Goal: Task Accomplishment & Management: Manage account settings

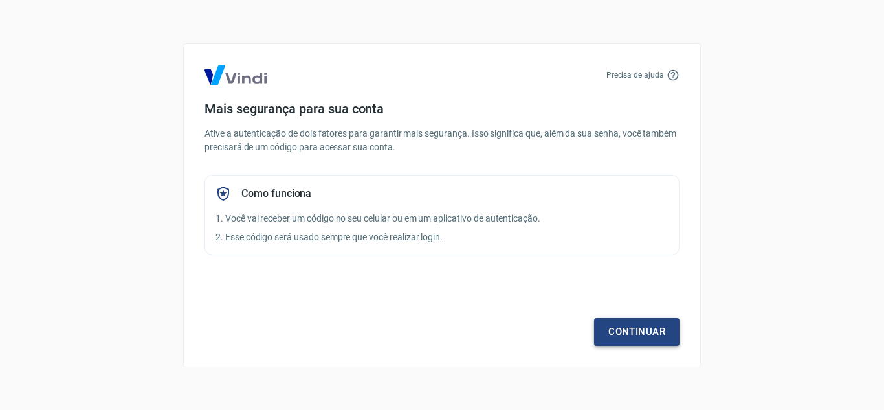
click at [625, 328] on link "Continuar" at bounding box center [636, 331] width 85 height 27
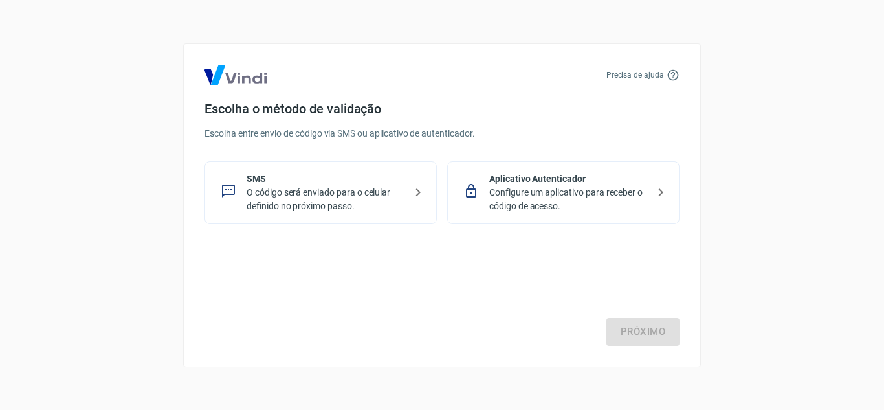
click at [259, 199] on p "O código será enviado para o celular definido no próximo passo." at bounding box center [326, 199] width 159 height 27
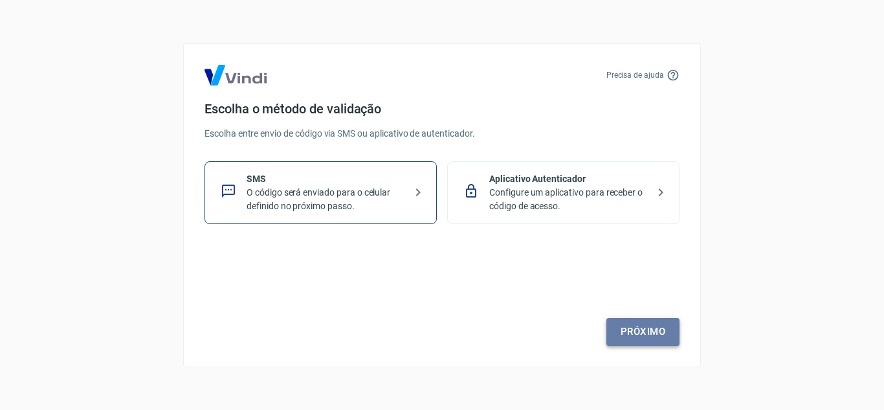
click at [630, 338] on link "Próximo" at bounding box center [642, 331] width 73 height 27
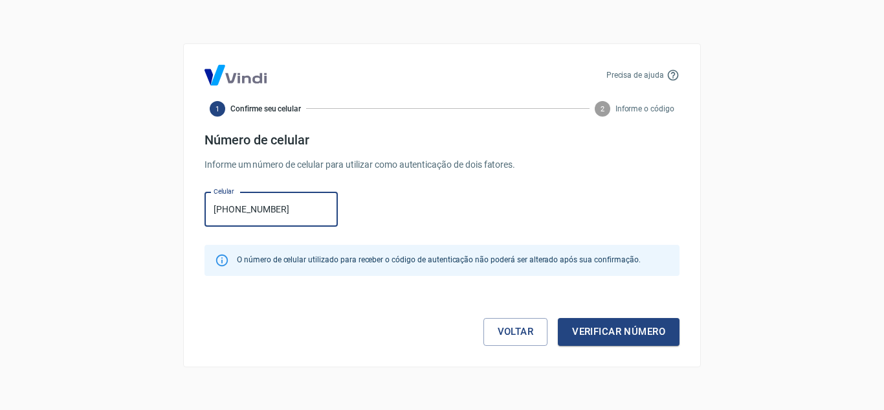
type input "[PHONE_NUMBER]"
click at [558, 318] on button "Verificar número" at bounding box center [619, 331] width 122 height 27
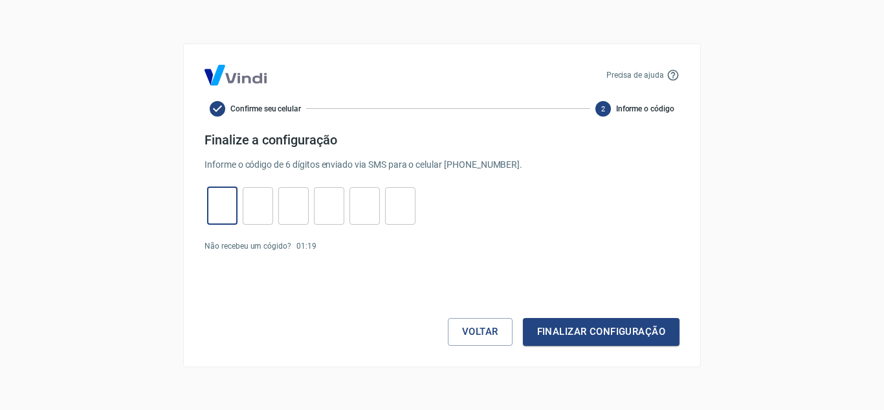
click at [225, 208] on input "tel" at bounding box center [222, 206] width 30 height 28
type input "4"
type input "3"
type input "7"
type input "8"
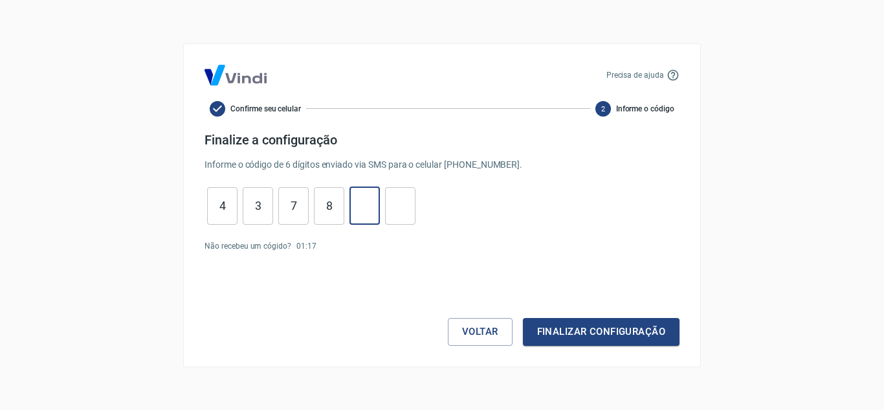
type input "4"
type input "8"
click at [523, 318] on button "Finalizar configuração" at bounding box center [601, 331] width 157 height 27
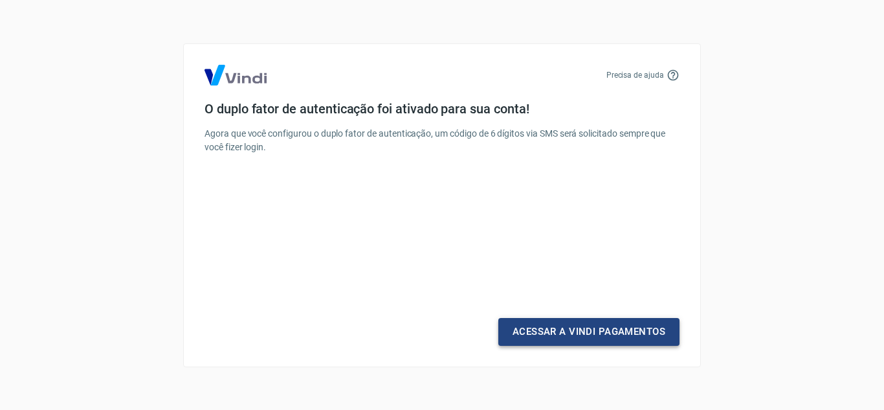
click at [557, 327] on link "Acessar a Vindi Pagamentos" at bounding box center [588, 331] width 181 height 27
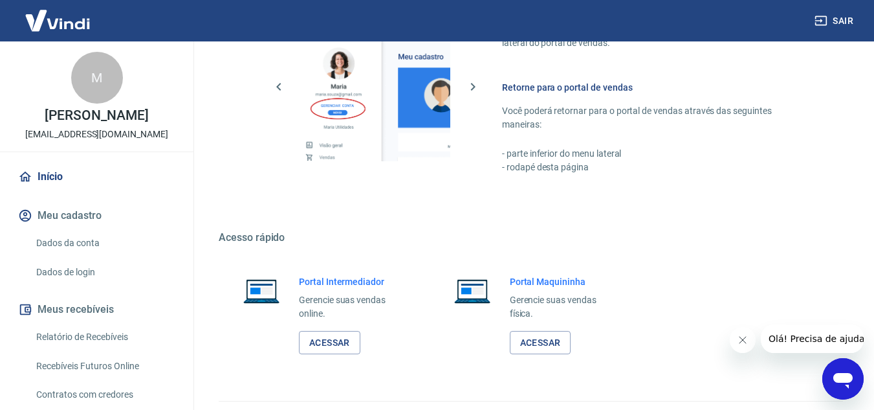
scroll to position [786, 0]
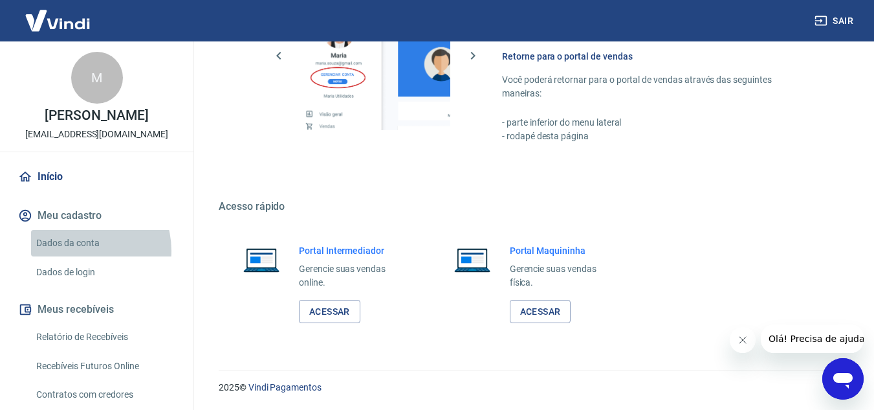
click at [80, 256] on link "Dados da conta" at bounding box center [104, 243] width 147 height 27
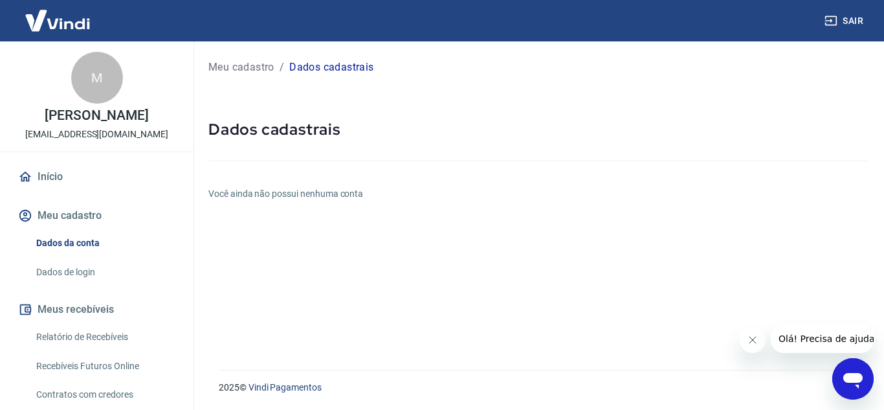
click at [80, 283] on link "Dados de login" at bounding box center [104, 272] width 147 height 27
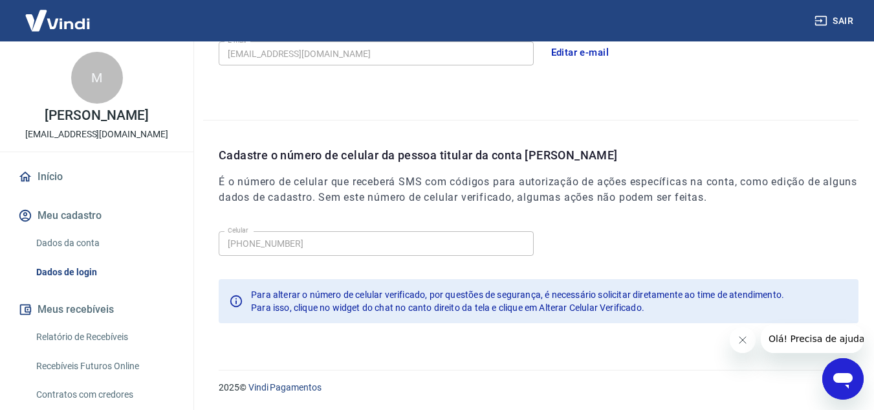
click at [89, 141] on p "[EMAIL_ADDRESS][DOMAIN_NAME]" at bounding box center [96, 134] width 143 height 14
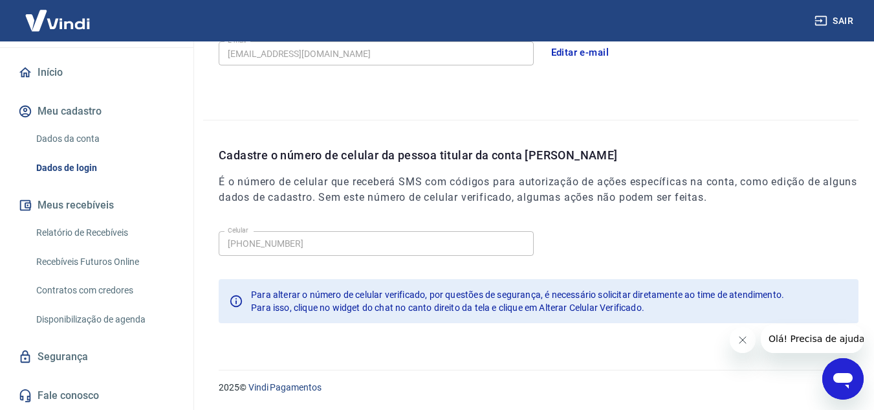
click at [62, 133] on link "Dados da conta" at bounding box center [104, 139] width 147 height 27
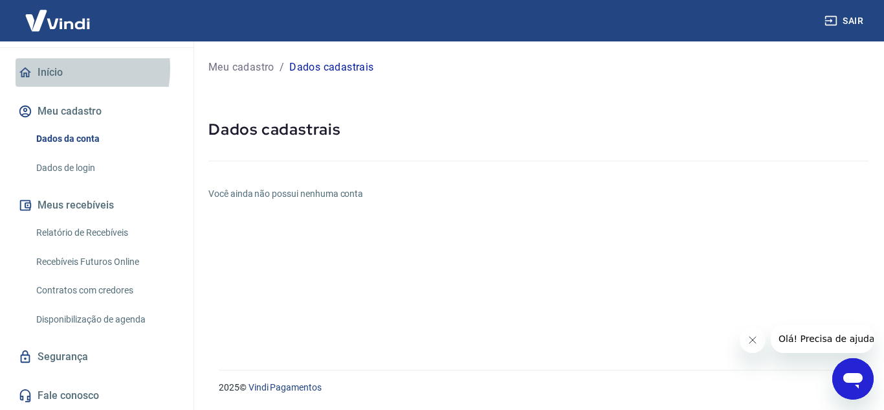
click at [54, 69] on link "Início" at bounding box center [97, 72] width 162 height 28
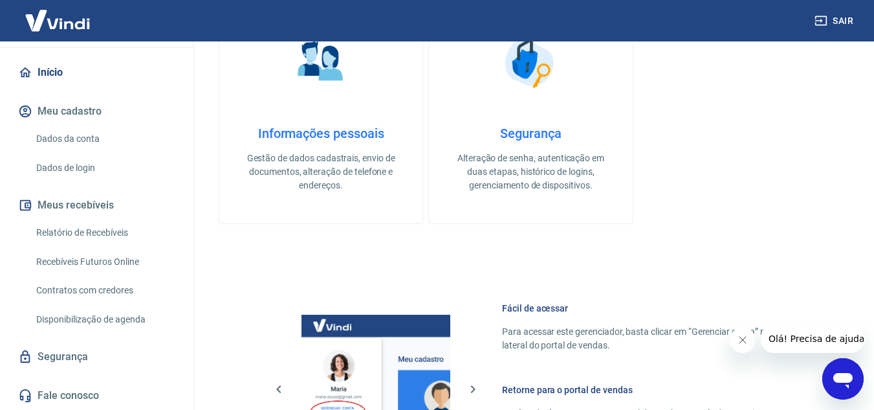
scroll to position [604, 0]
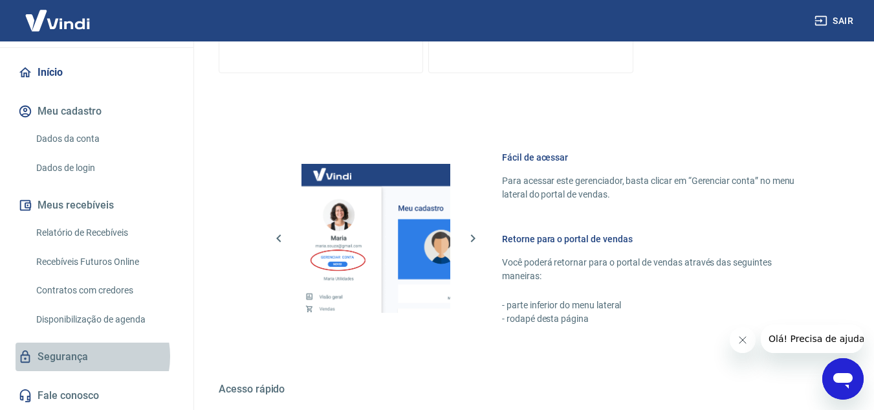
click at [80, 356] on link "Segurança" at bounding box center [97, 356] width 162 height 28
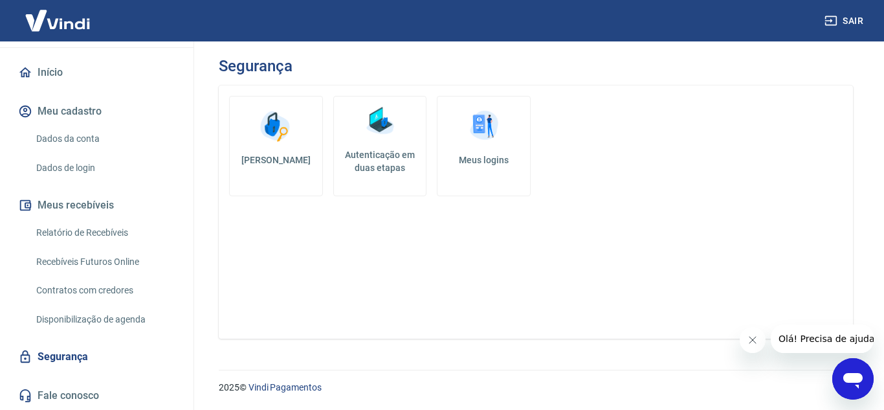
click at [489, 162] on h5 "Meus logins" at bounding box center [484, 159] width 72 height 13
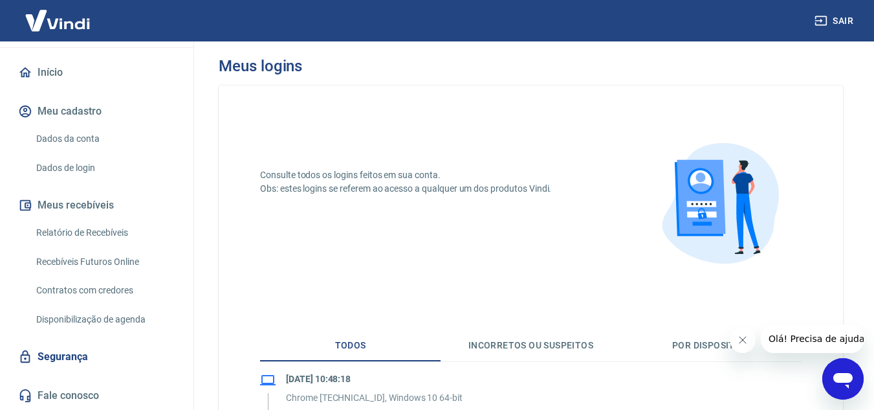
click at [84, 109] on button "Meu cadastro" at bounding box center [97, 111] width 162 height 28
click at [82, 133] on link "Dados da conta" at bounding box center [104, 139] width 147 height 27
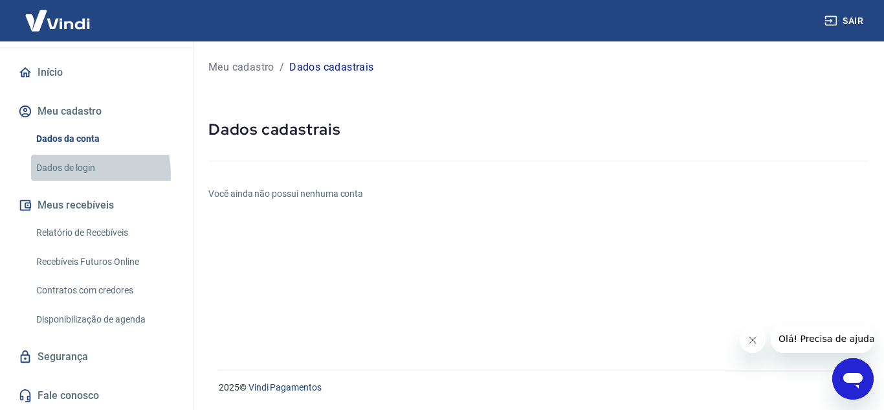
click at [79, 173] on link "Dados de login" at bounding box center [104, 168] width 147 height 27
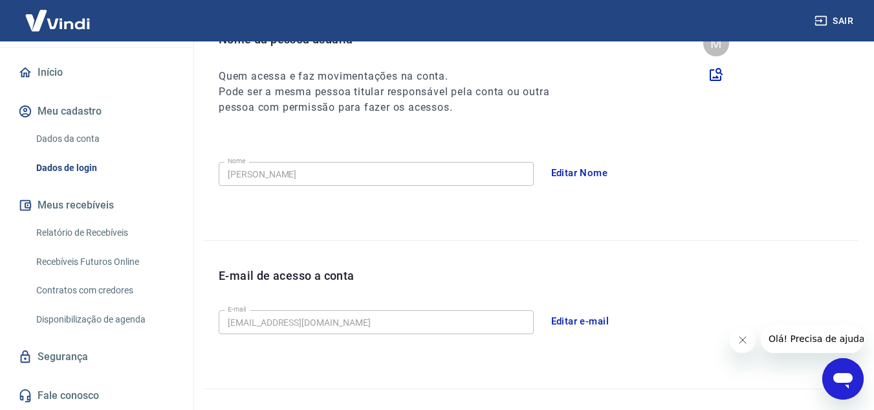
scroll to position [302, 0]
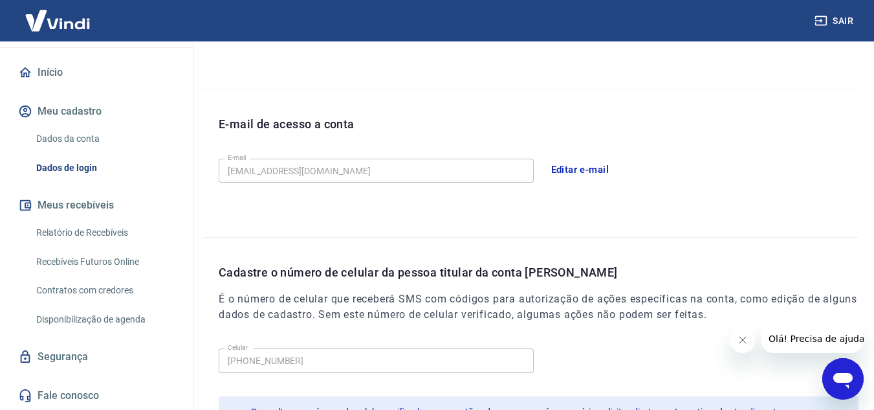
click at [595, 170] on button "Editar e-mail" at bounding box center [580, 169] width 72 height 27
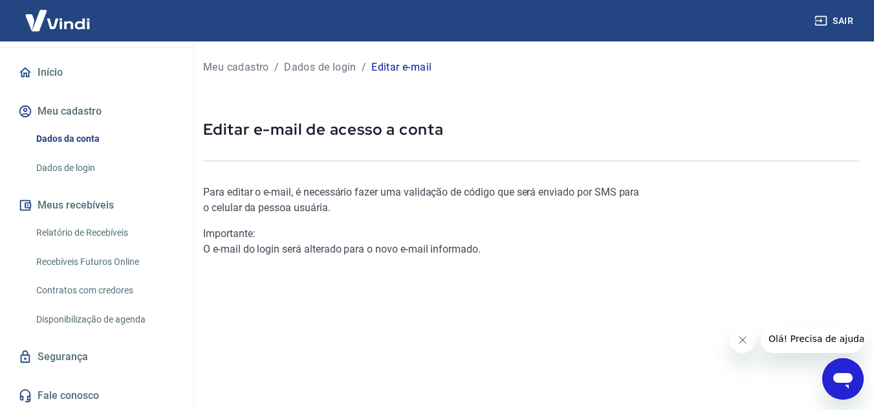
scroll to position [151, 0]
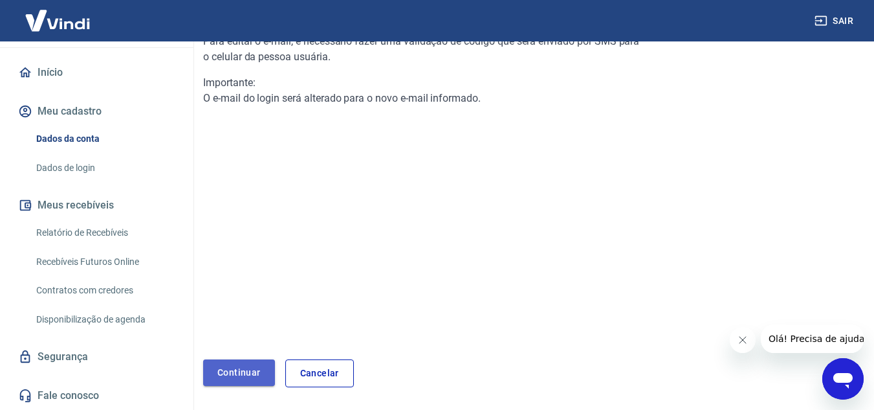
click at [246, 374] on link "Continuar" at bounding box center [239, 372] width 72 height 27
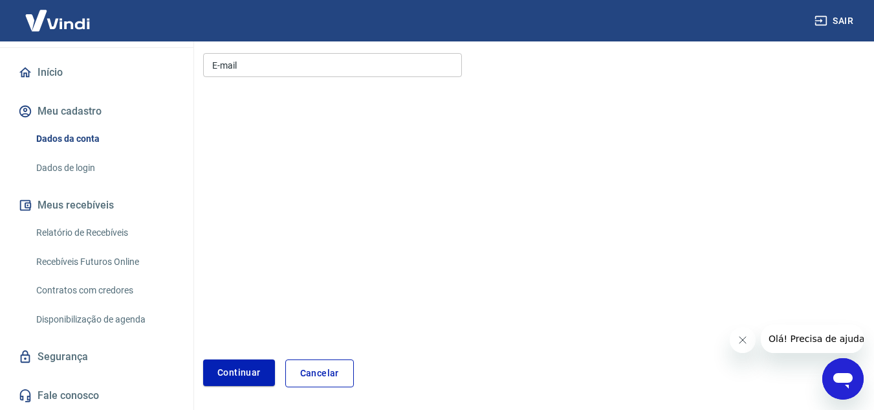
click at [268, 71] on input "E-mail" at bounding box center [332, 65] width 259 height 24
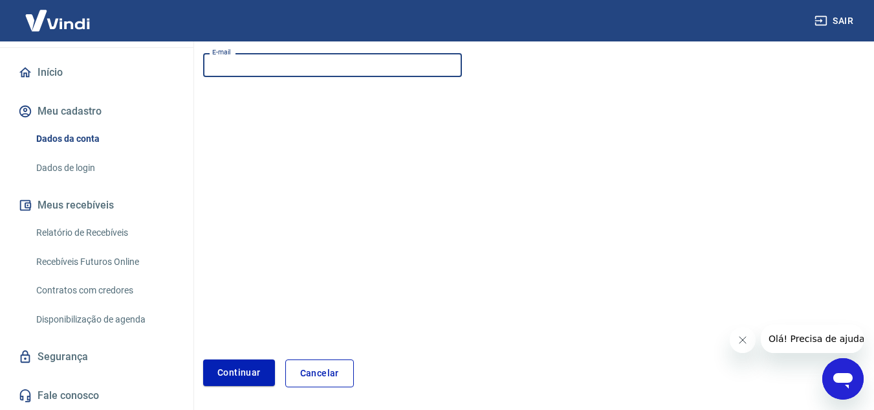
scroll to position [0, 0]
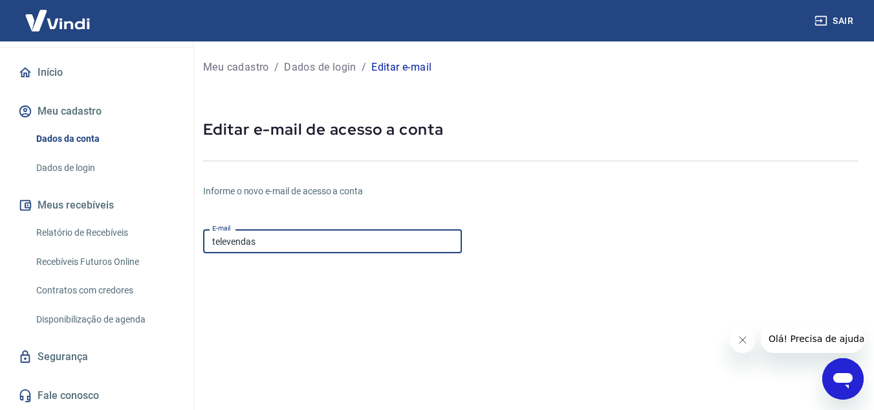
type input "televendas@boutiquedassi.com.br"
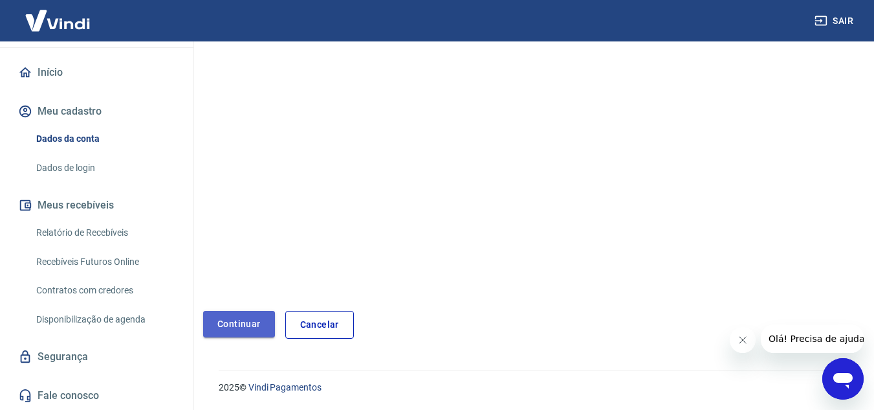
click at [248, 318] on button "Continuar" at bounding box center [239, 324] width 72 height 27
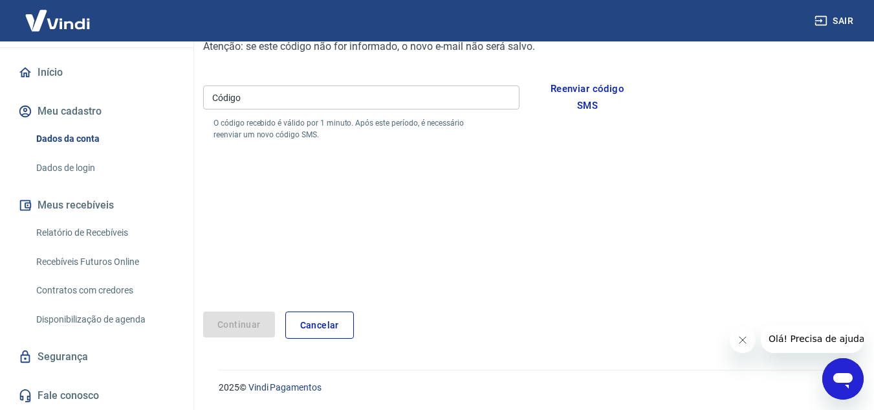
scroll to position [36, 0]
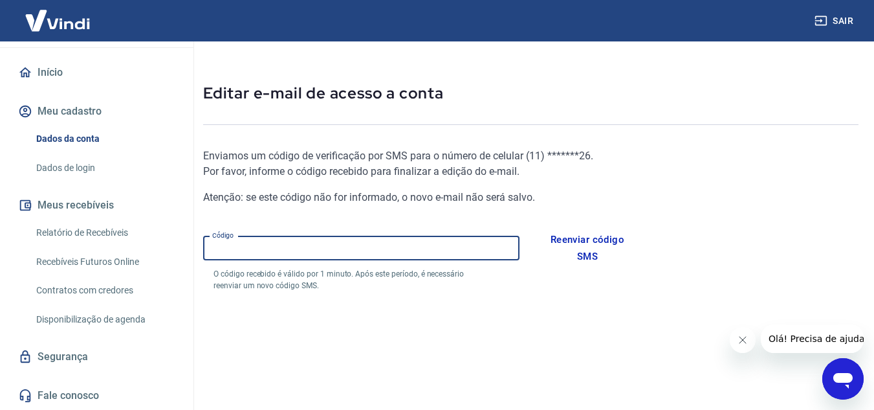
click at [285, 252] on input "Código" at bounding box center [361, 248] width 316 height 24
type input "080556"
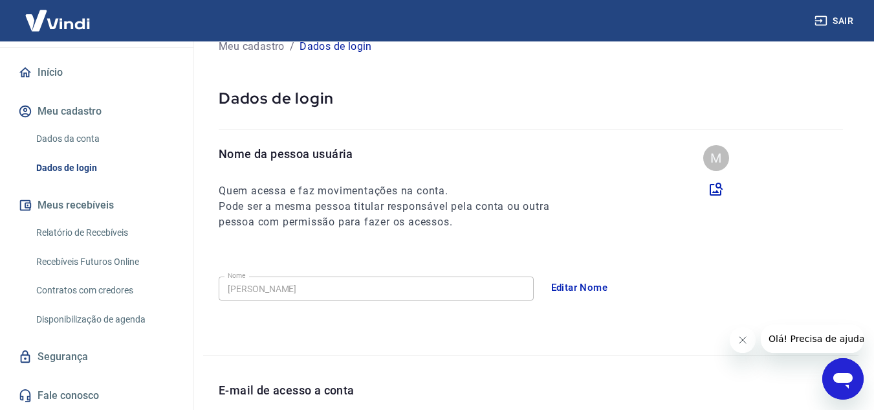
click at [582, 289] on button "Editar Nome" at bounding box center [579, 287] width 71 height 27
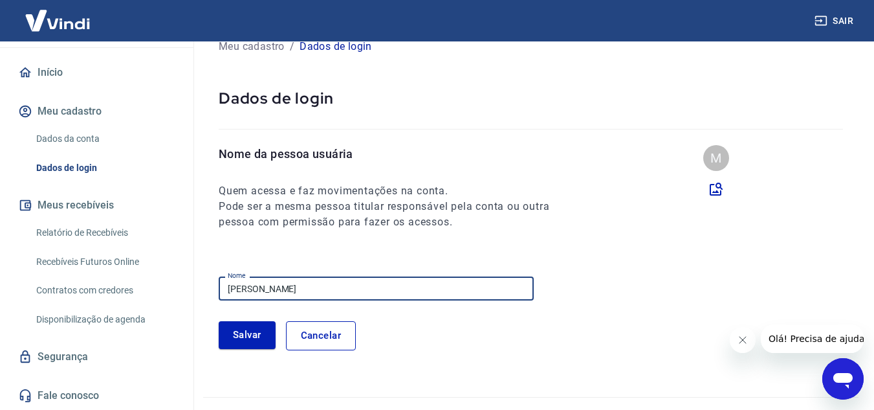
drag, startPoint x: 360, startPoint y: 283, endPoint x: 198, endPoint y: 256, distance: 164.0
click at [198, 256] on div "Meu cadastro / Dados de login Dados de login Nome da pessoa usuária Quem acessa…" at bounding box center [531, 391] width 687 height 773
type input "Clarissa Pontes"
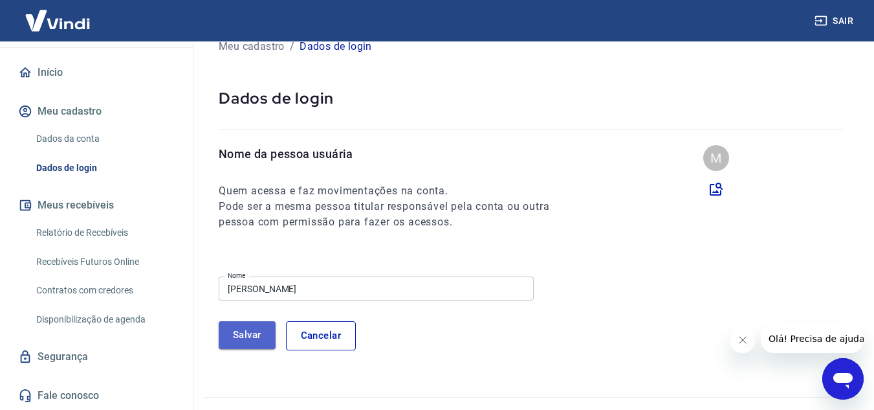
click at [231, 332] on button "Salvar" at bounding box center [247, 334] width 57 height 27
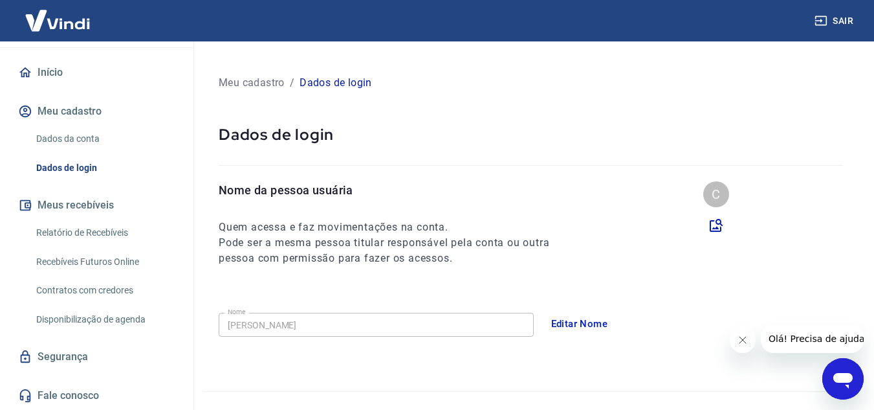
click at [77, 105] on button "Meu cadastro" at bounding box center [97, 111] width 162 height 28
click at [78, 133] on link "Dados da conta" at bounding box center [104, 139] width 147 height 27
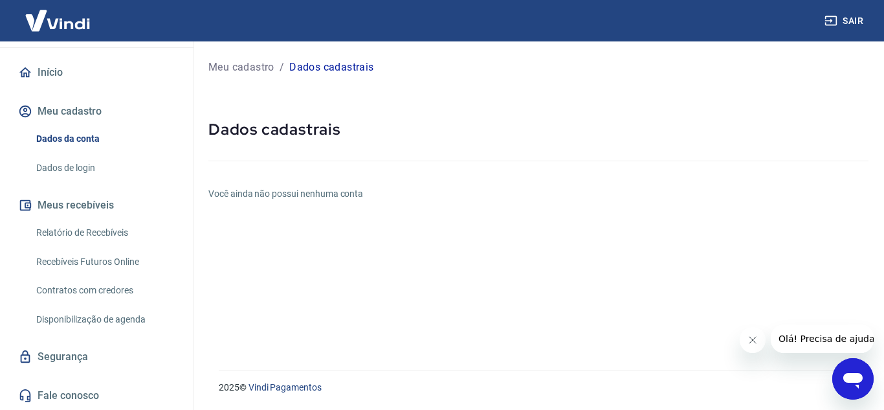
drag, startPoint x: 851, startPoint y: 16, endPoint x: 772, endPoint y: 36, distance: 81.5
click at [852, 16] on button "Sair" at bounding box center [845, 21] width 47 height 24
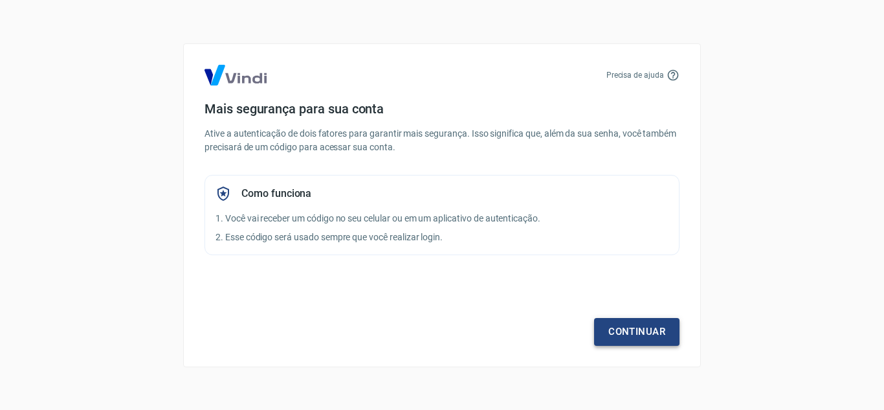
click at [616, 324] on link "Continuar" at bounding box center [636, 331] width 85 height 27
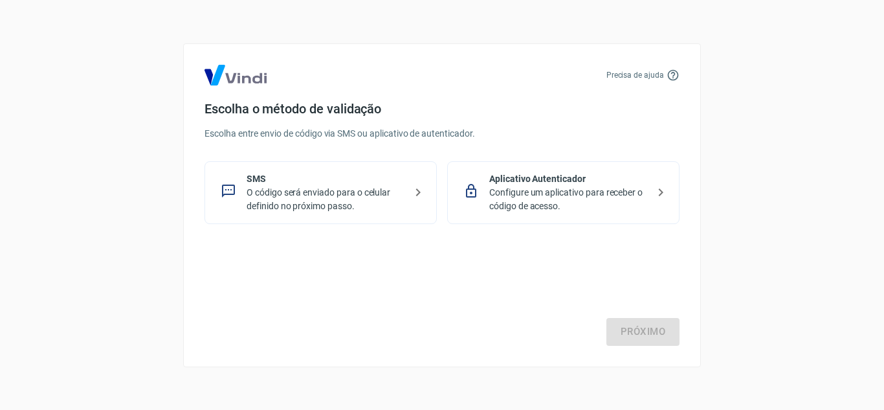
click at [568, 196] on p "Configure um aplicativo para receber o código de acesso." at bounding box center [568, 199] width 159 height 27
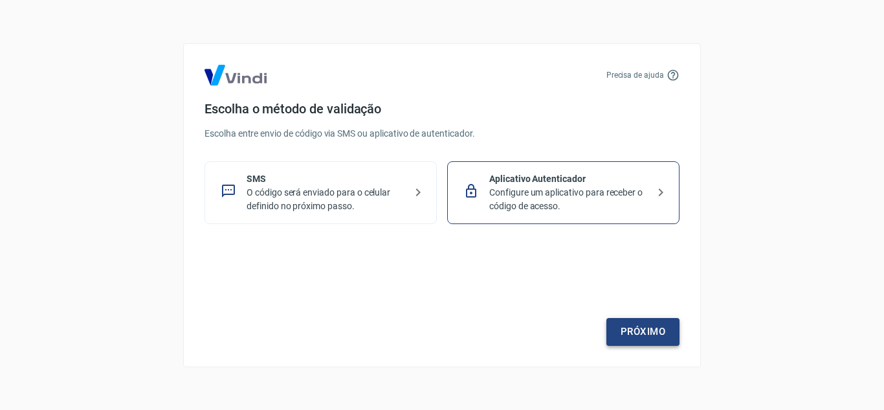
click at [646, 338] on link "Próximo" at bounding box center [642, 331] width 73 height 27
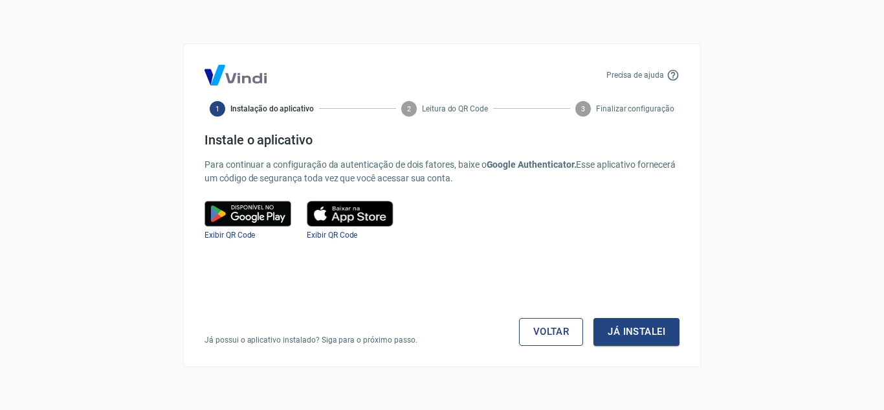
click at [529, 334] on link "Voltar" at bounding box center [551, 331] width 65 height 27
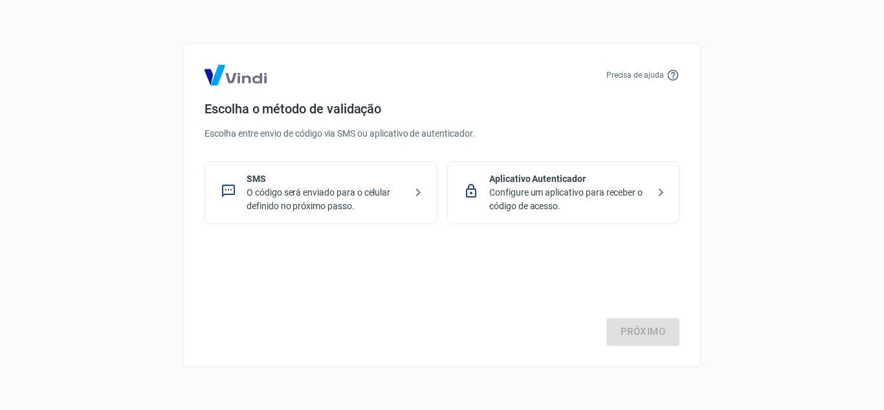
click at [573, 193] on p "Configure um aplicativo para receber o código de acesso." at bounding box center [568, 199] width 159 height 27
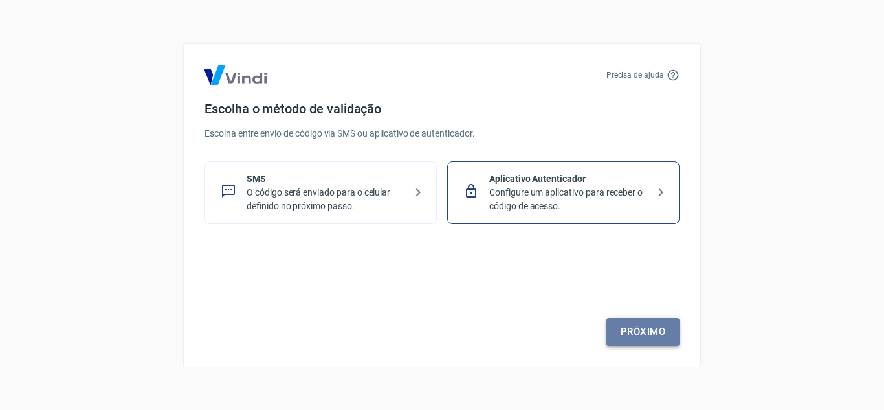
click at [630, 335] on link "Próximo" at bounding box center [642, 331] width 73 height 27
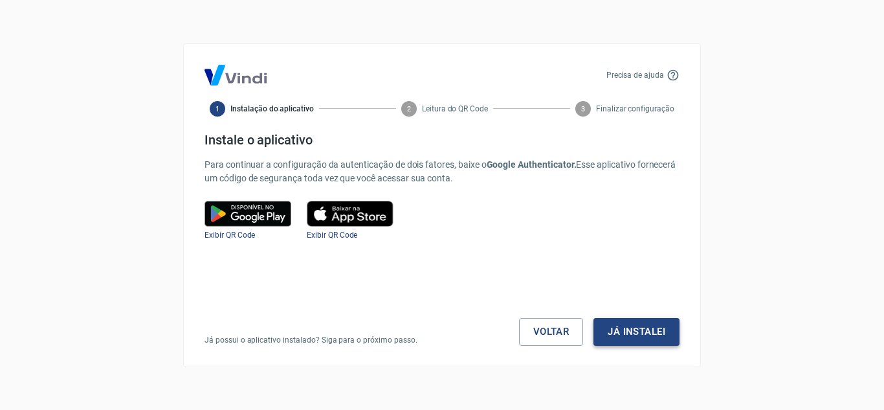
click at [630, 333] on button "Já instalei" at bounding box center [636, 331] width 86 height 27
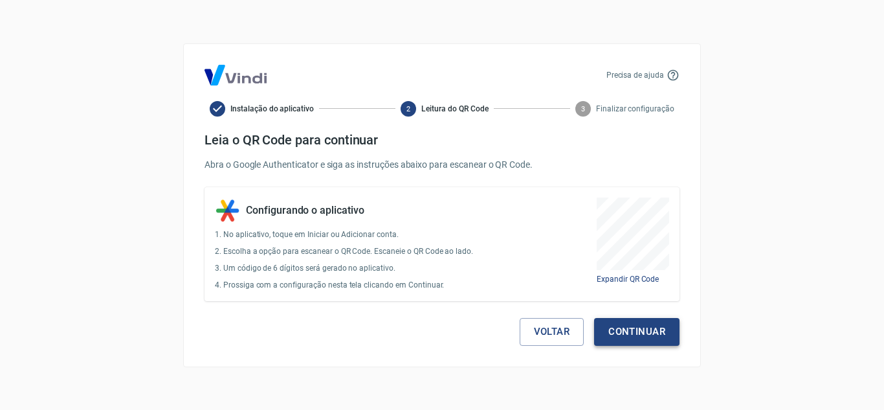
click at [634, 330] on button "Continuar" at bounding box center [636, 331] width 85 height 27
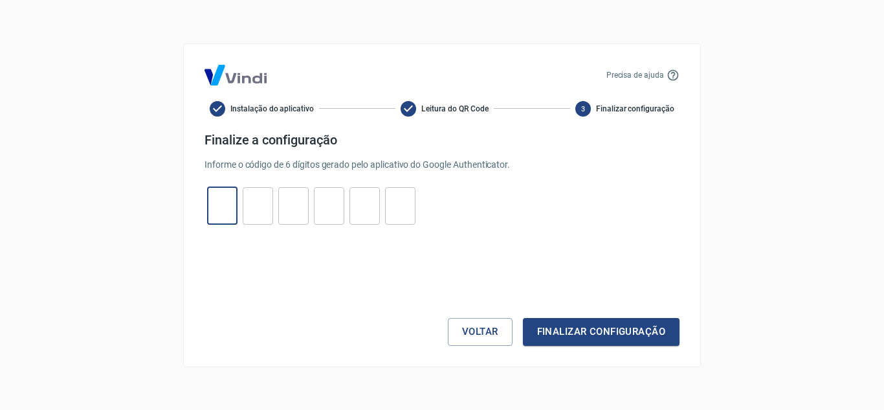
click at [214, 204] on input "tel" at bounding box center [222, 206] width 30 height 28
type input "6"
type input "3"
type input "6"
type input "5"
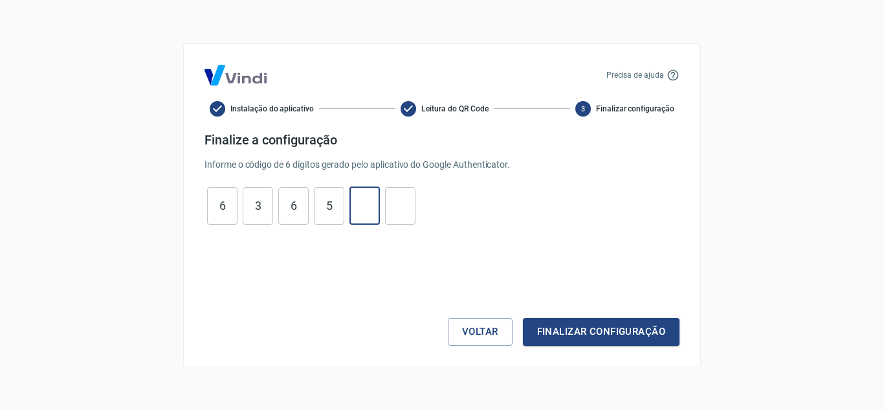
type input "9"
type input "1"
click at [523, 318] on button "Finalizar configuração" at bounding box center [601, 331] width 157 height 27
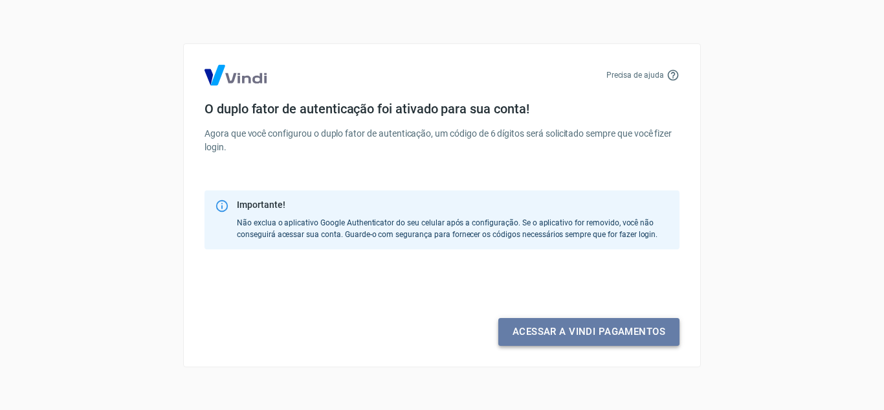
click at [575, 335] on link "Acessar a Vindi pagamentos" at bounding box center [588, 331] width 181 height 27
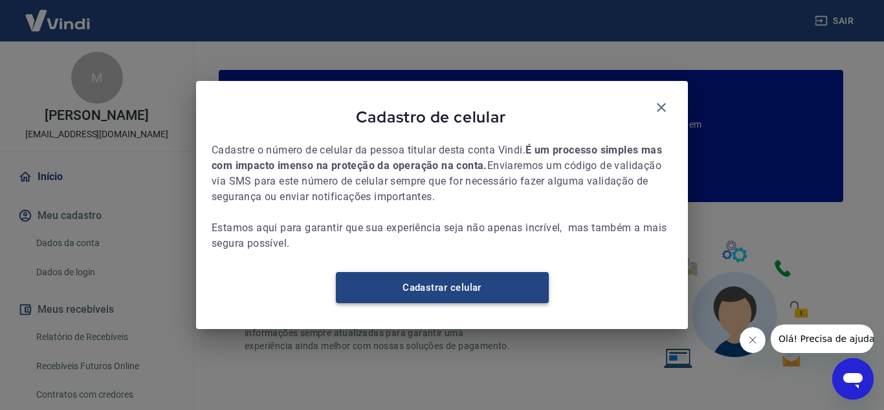
click at [439, 303] on link "Cadastrar celular" at bounding box center [442, 287] width 213 height 31
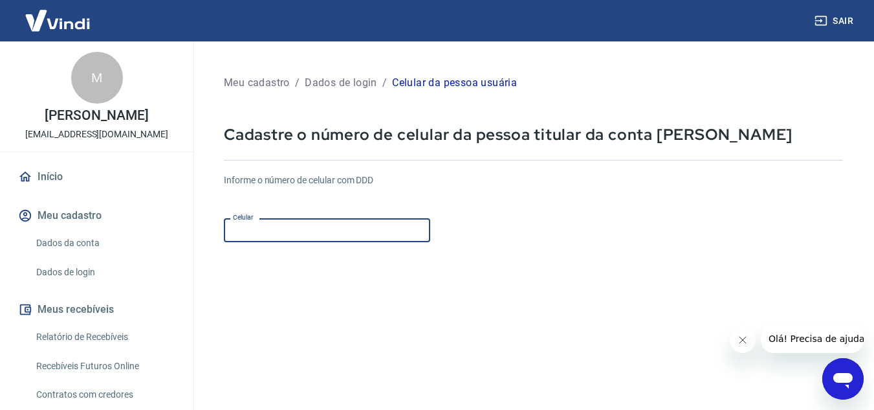
click at [263, 229] on input "Celular" at bounding box center [327, 230] width 206 height 24
paste input "(11) 93706-9649"
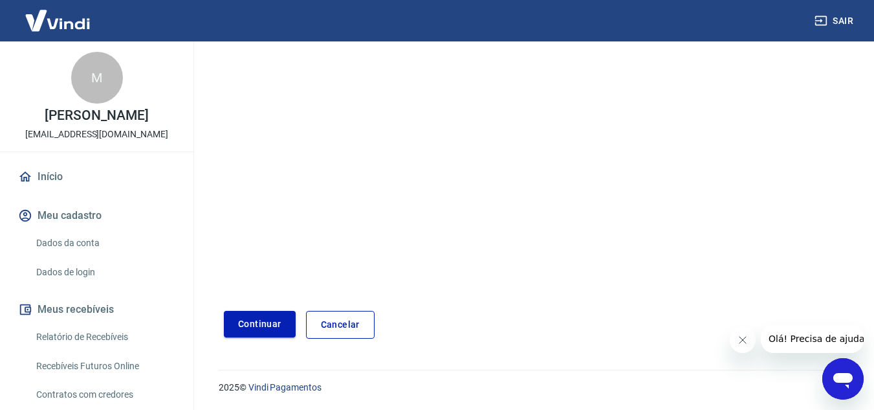
type input "(11) 93706-9649"
click at [253, 313] on button "Continuar" at bounding box center [260, 324] width 72 height 27
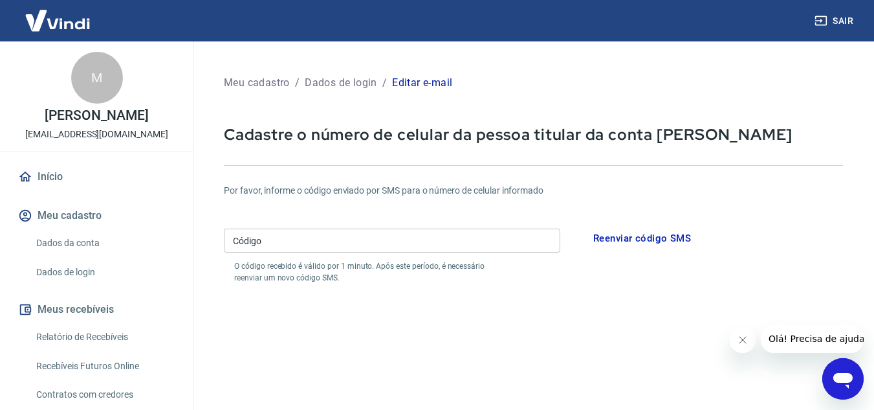
click at [289, 243] on input "Código" at bounding box center [392, 240] width 336 height 24
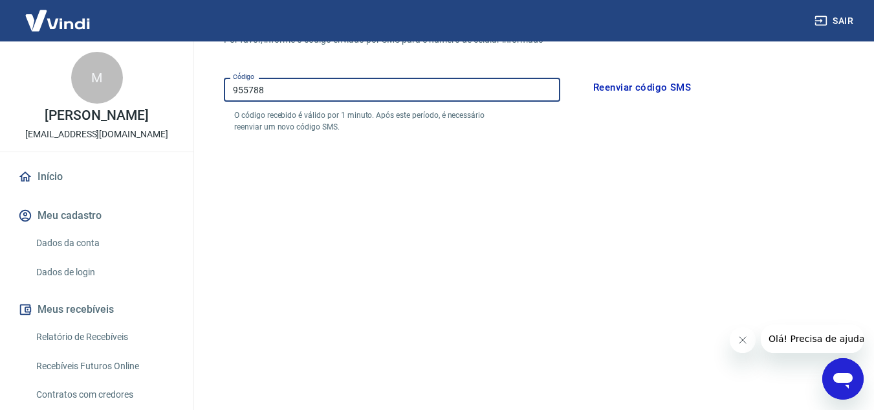
scroll to position [252, 0]
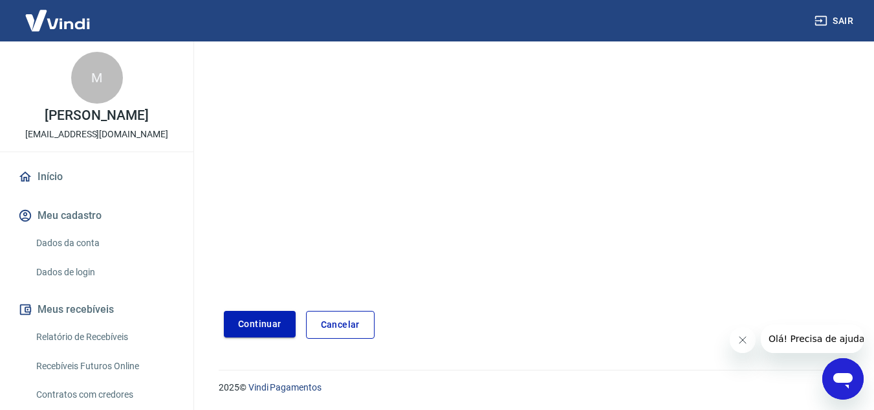
type input "955788"
click at [247, 315] on button "Continuar" at bounding box center [260, 324] width 72 height 27
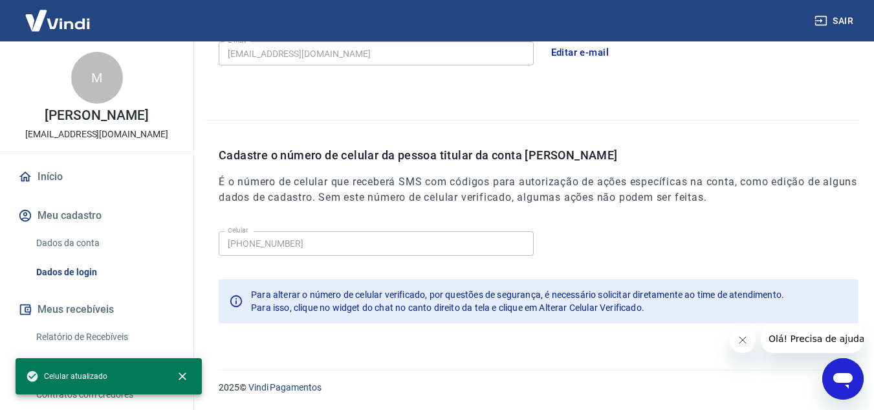
scroll to position [269, 0]
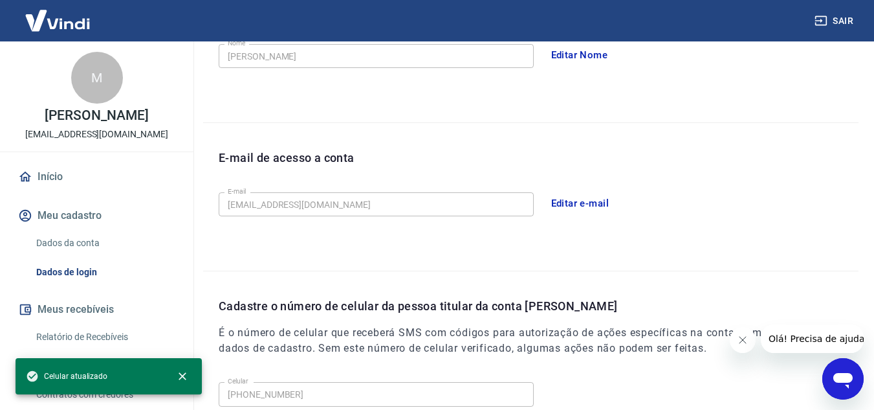
click at [585, 204] on button "Editar e-mail" at bounding box center [580, 203] width 72 height 27
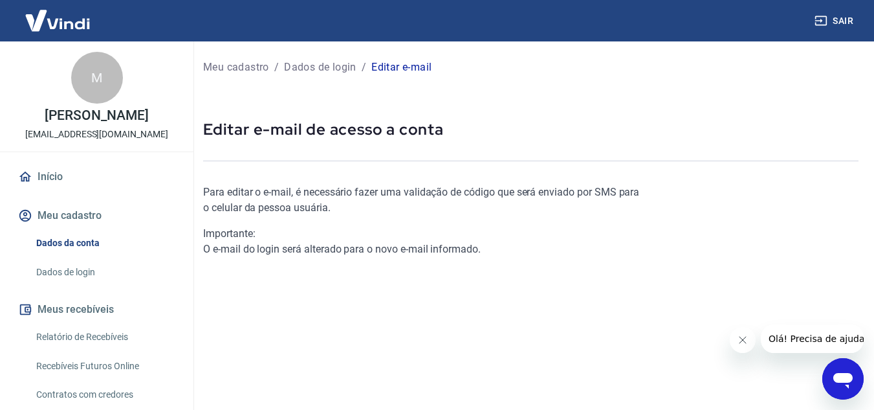
scroll to position [199, 0]
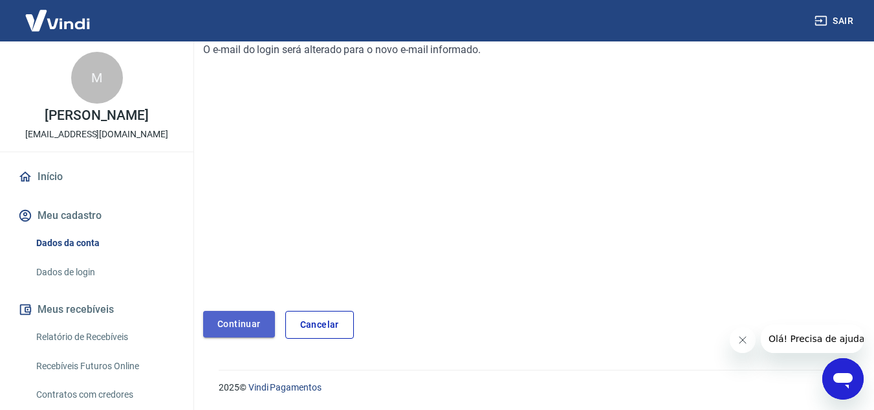
click at [250, 324] on link "Continuar" at bounding box center [239, 324] width 72 height 27
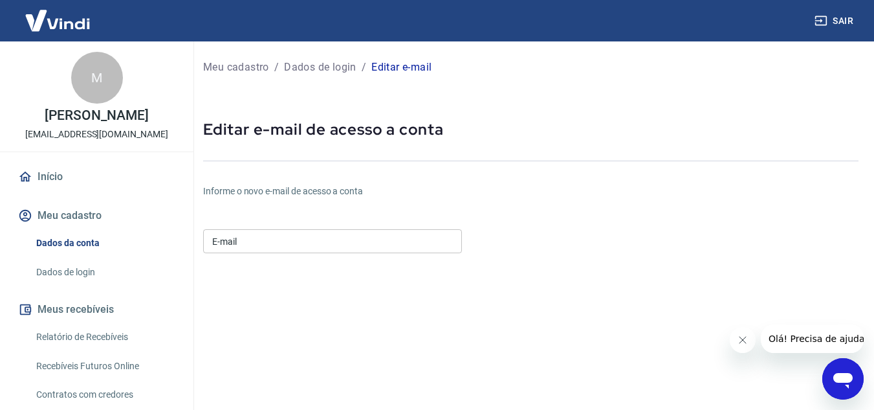
click at [270, 233] on input "E-mail" at bounding box center [332, 241] width 259 height 24
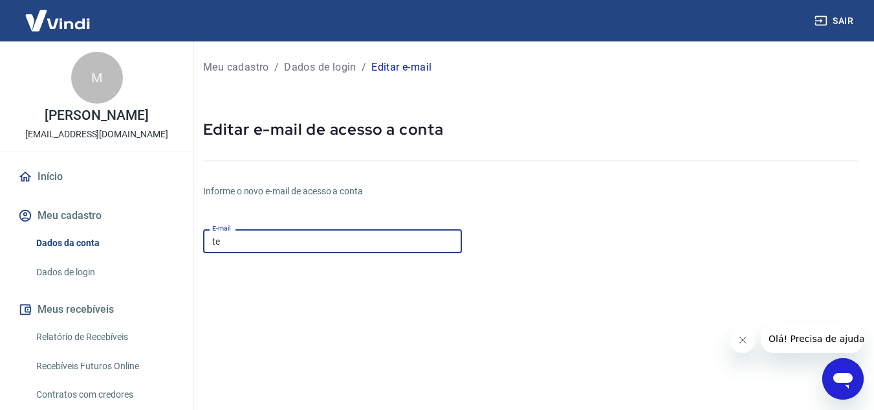
type input "[EMAIL_ADDRESS][DOMAIN_NAME]"
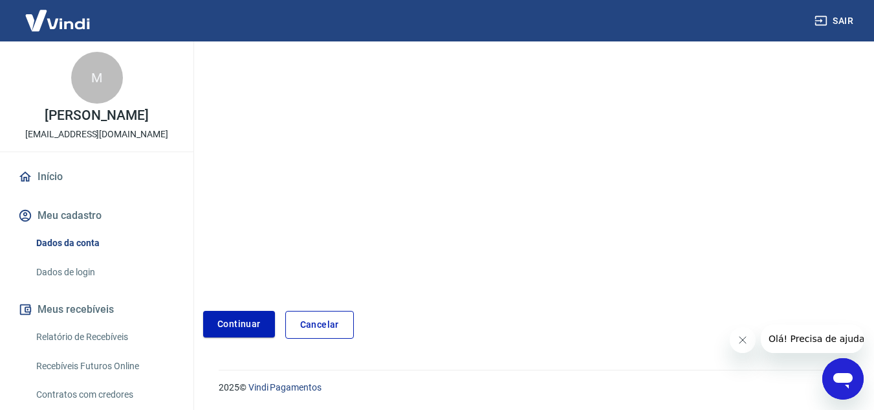
click at [235, 327] on button "Continuar" at bounding box center [239, 324] width 72 height 27
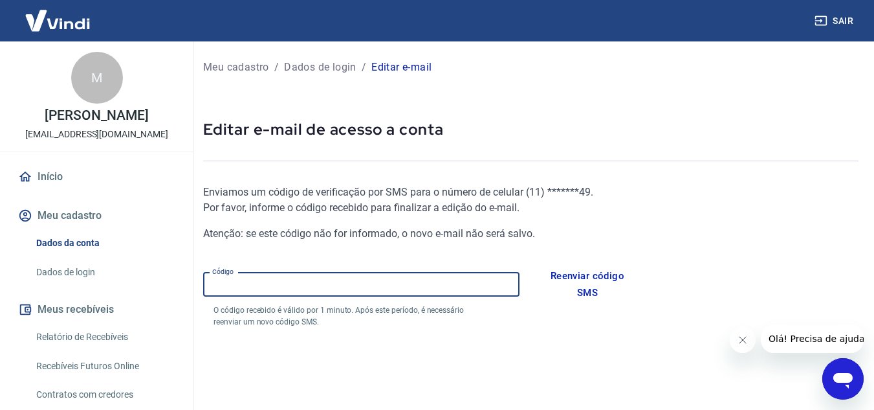
click at [370, 284] on input "Código" at bounding box center [361, 284] width 316 height 24
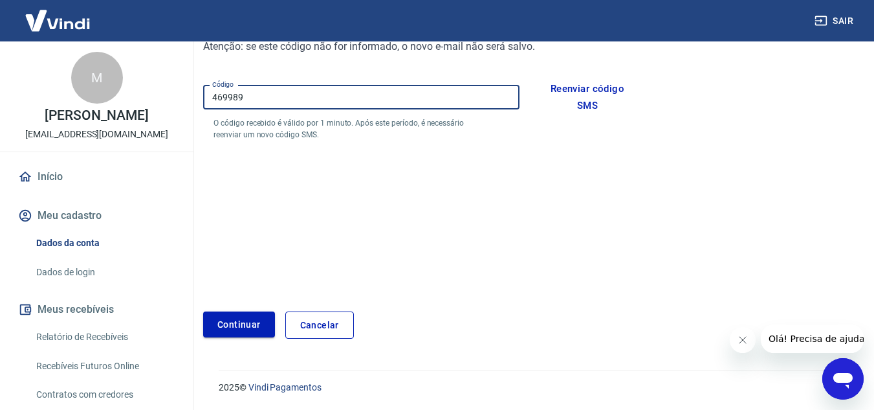
type input "469989"
drag, startPoint x: 233, startPoint y: 313, endPoint x: 237, endPoint y: 321, distance: 9.6
click at [237, 320] on button "Continuar" at bounding box center [239, 324] width 72 height 27
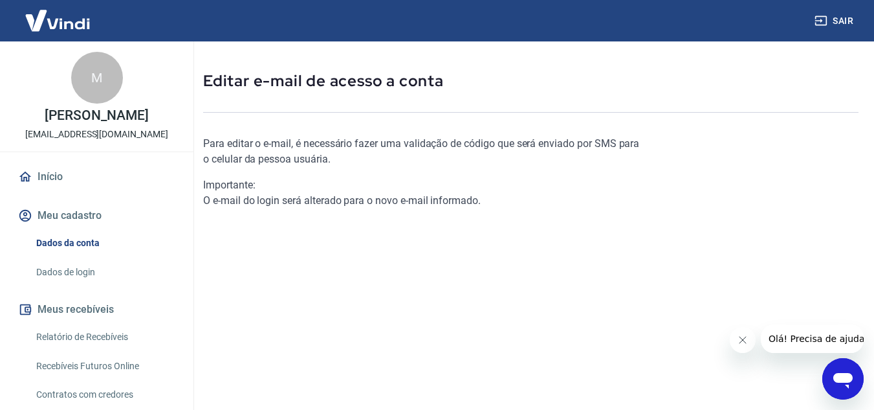
scroll to position [199, 0]
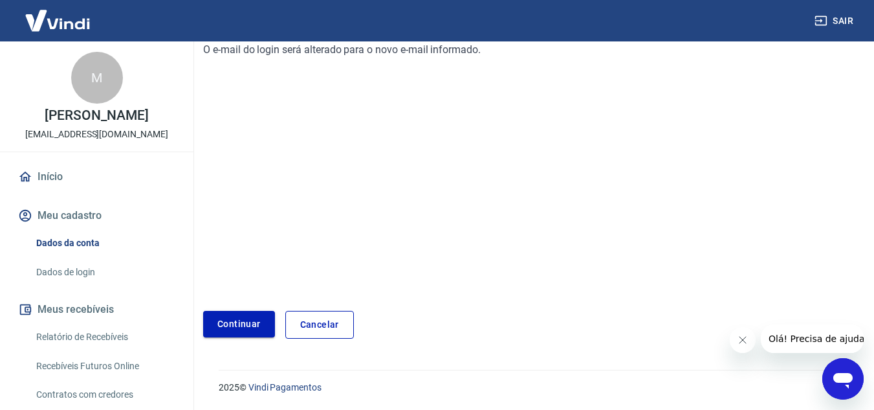
click at [230, 327] on link "Continuar" at bounding box center [239, 324] width 72 height 27
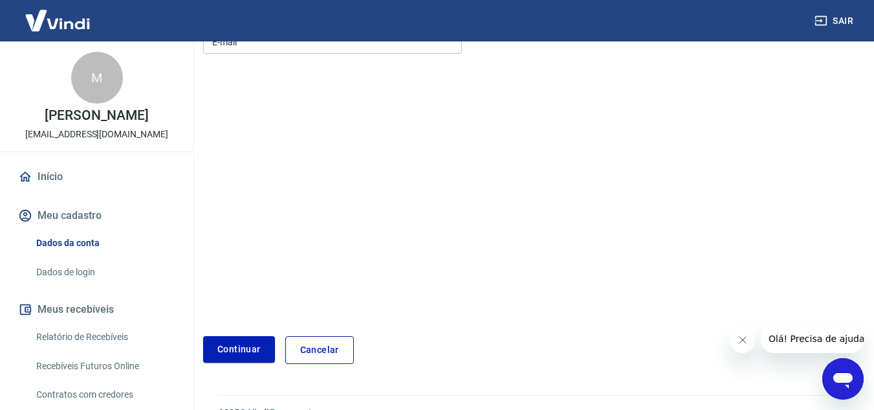
scroll to position [225, 0]
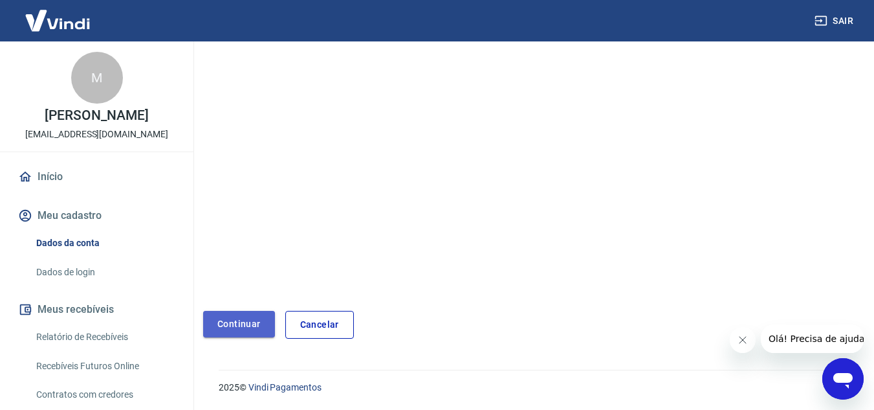
click at [232, 314] on button "Continuar" at bounding box center [239, 324] width 72 height 27
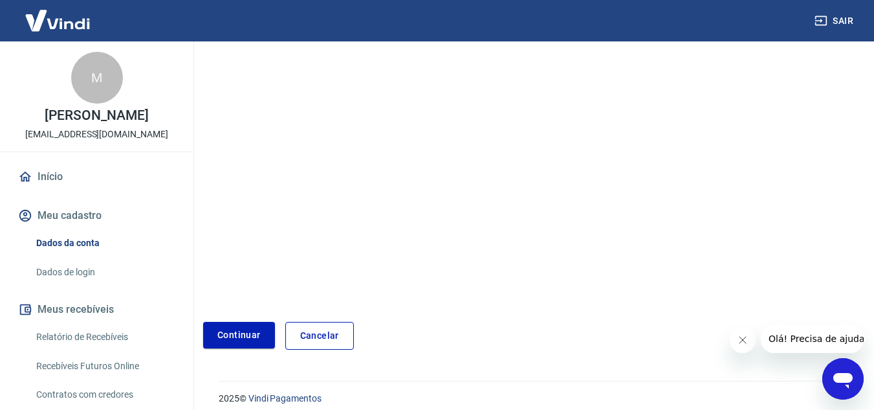
scroll to position [0, 0]
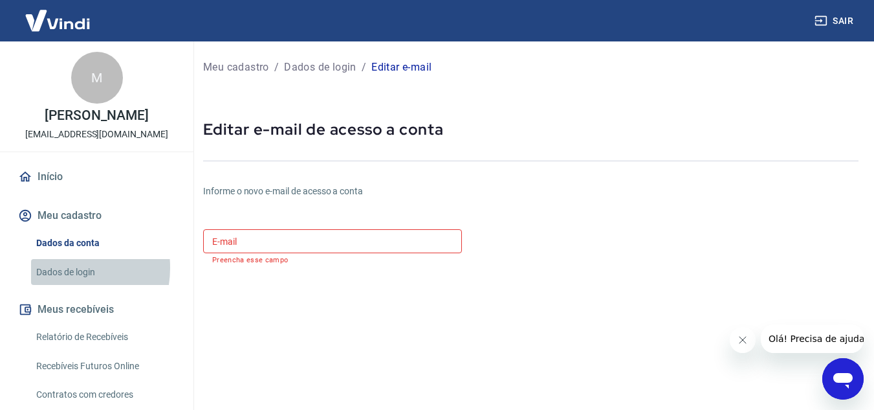
click at [61, 281] on link "Dados de login" at bounding box center [104, 272] width 147 height 27
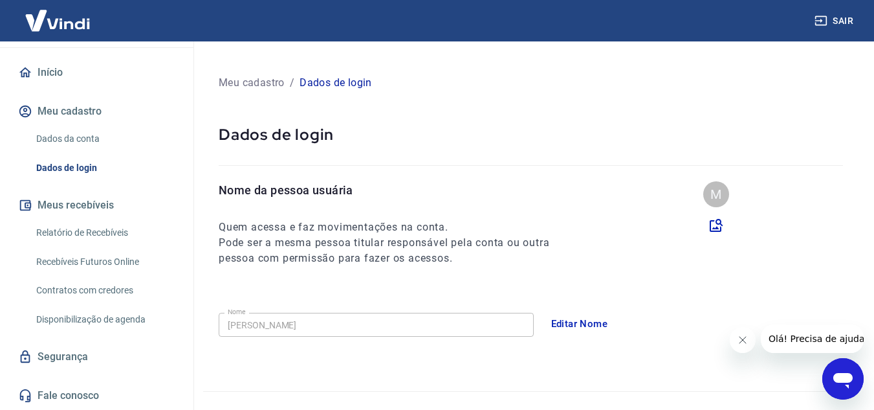
scroll to position [419, 0]
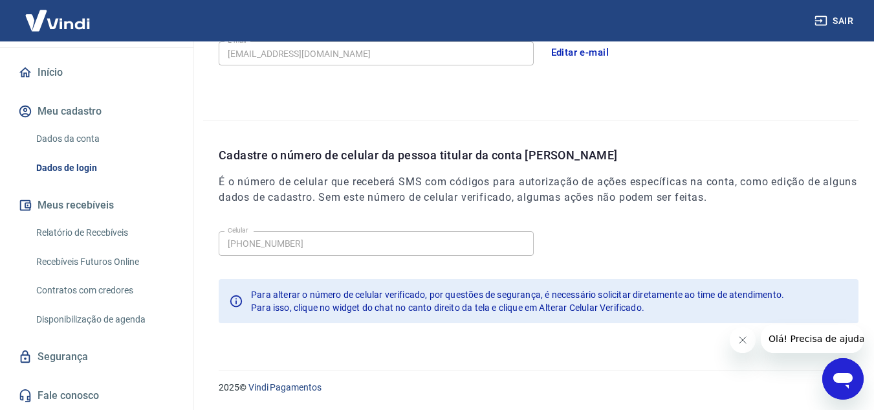
click at [74, 361] on link "Segurança" at bounding box center [97, 356] width 162 height 28
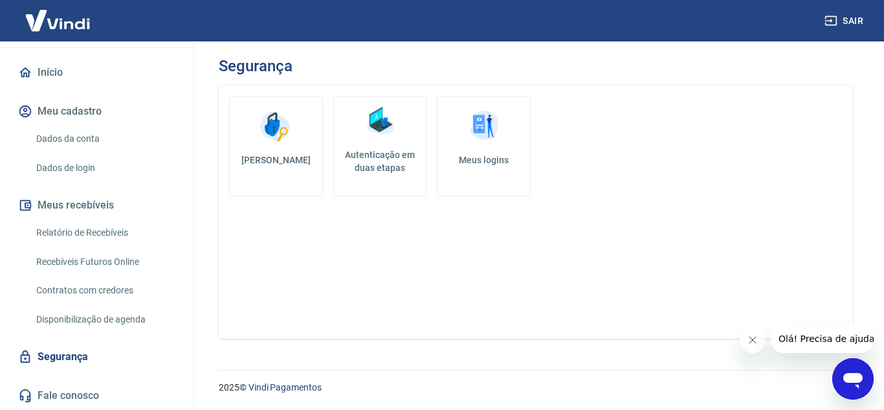
click at [469, 159] on h5 "Meus logins" at bounding box center [484, 159] width 72 height 13
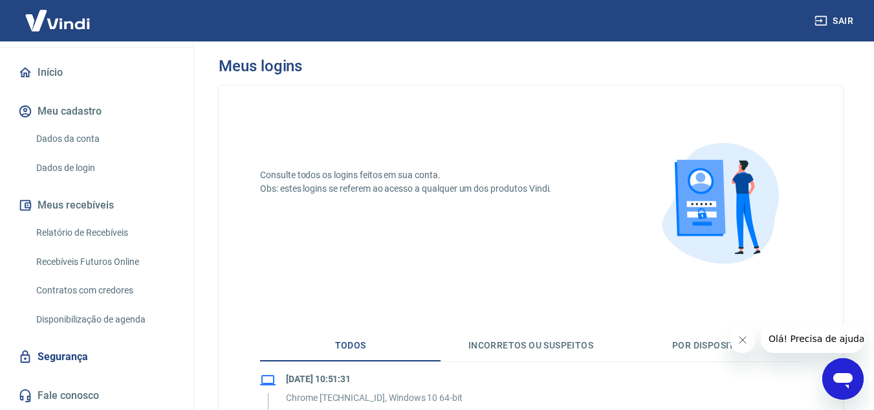
scroll to position [129, 0]
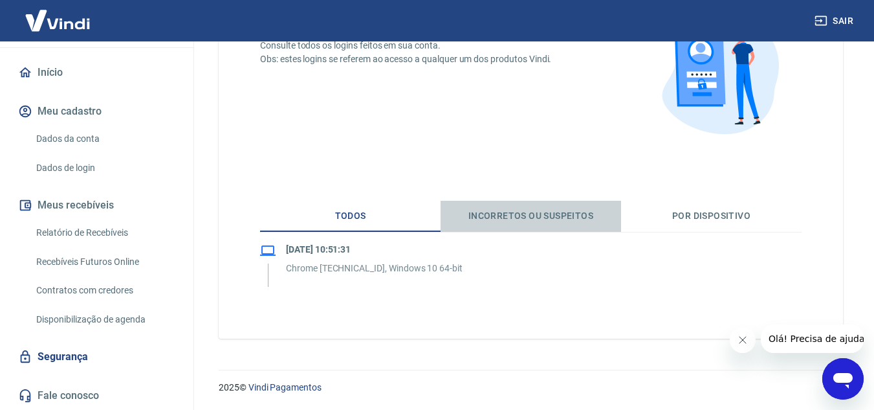
click at [494, 215] on button "Incorretos ou suspeitos" at bounding box center [531, 216] width 181 height 31
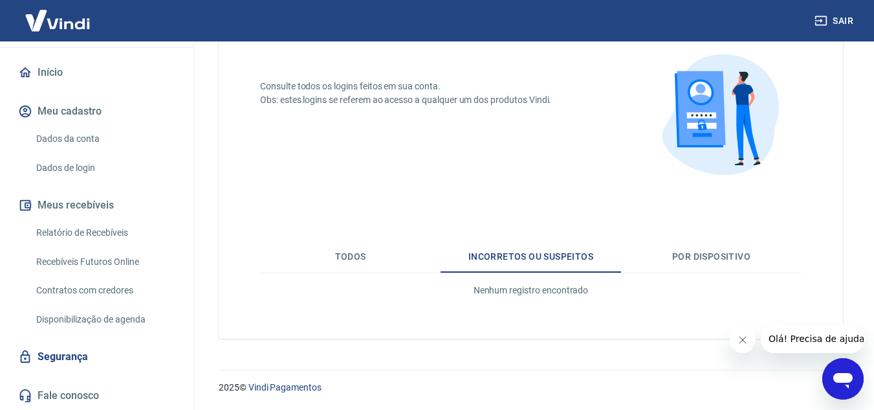
click at [734, 259] on button "Por dispositivo" at bounding box center [711, 256] width 181 height 31
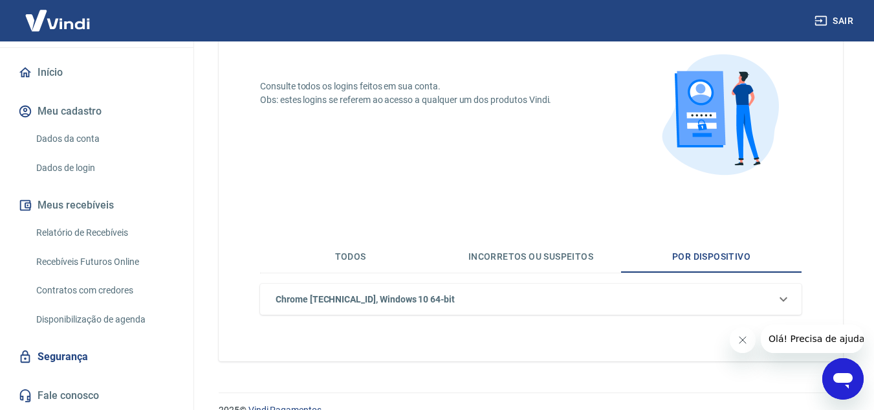
drag, startPoint x: 1664, startPoint y: 723, endPoint x: 842, endPoint y: 365, distance: 897.0
click at [842, 365] on div "Abrir janela de mensagens" at bounding box center [843, 378] width 39 height 39
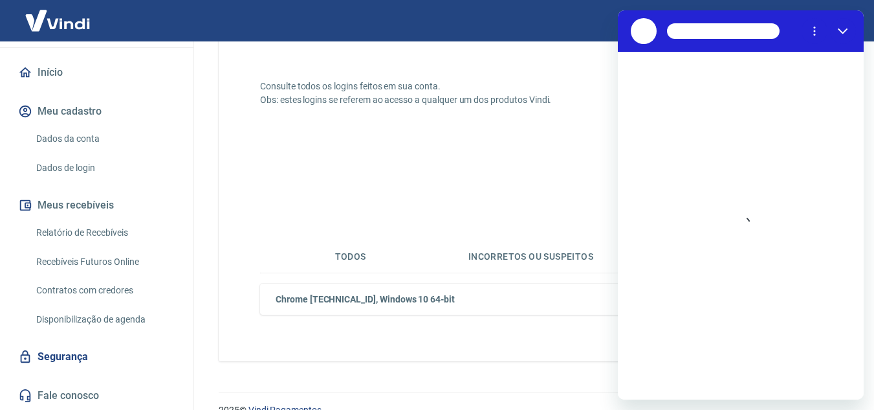
scroll to position [111, 0]
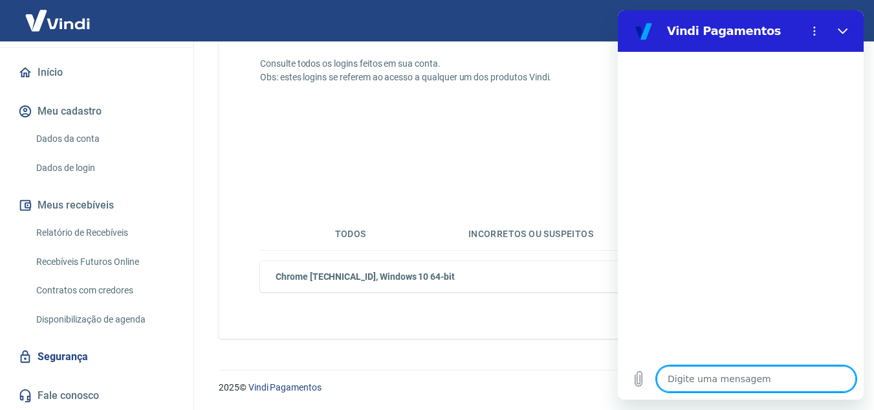
type textarea "O"
type textarea "x"
type textarea "Ol"
type textarea "x"
type textarea "Olá"
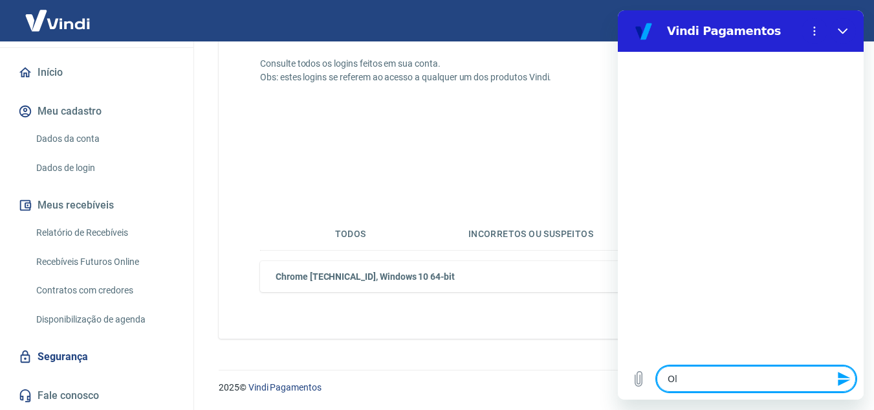
type textarea "x"
type textarea "Olá,"
type textarea "x"
type textarea "Olá,"
type textarea "x"
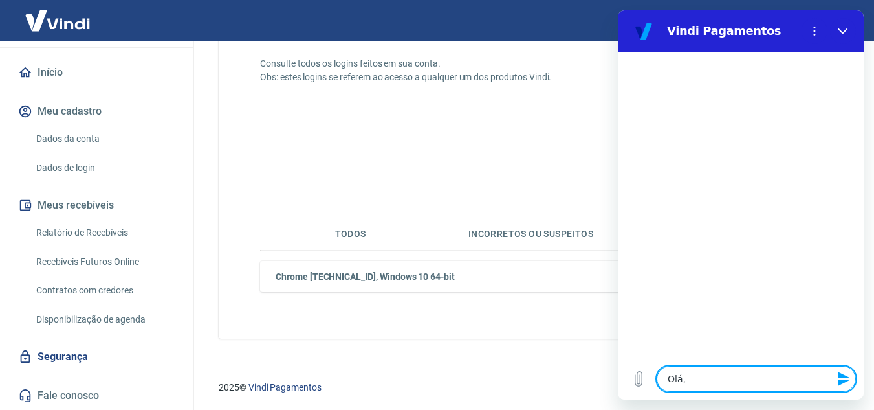
type textarea "Olá, b"
type textarea "x"
type textarea "Olá, bo"
type textarea "x"
type textarea "Olá, bom"
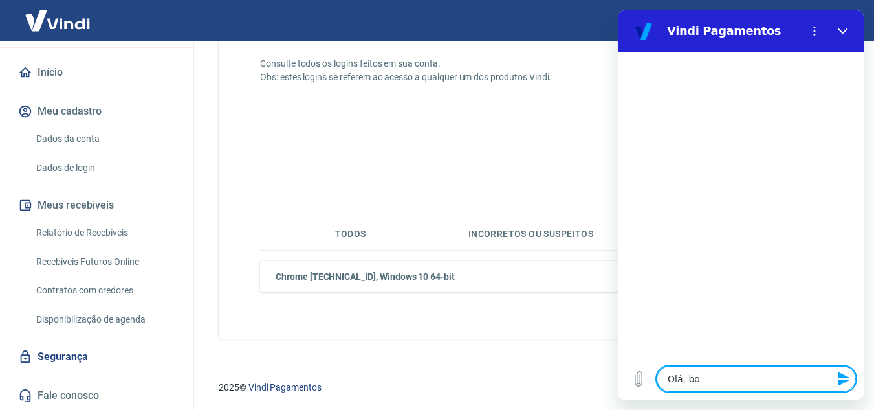
type textarea "x"
type textarea "Olá, bom"
type textarea "x"
type textarea "Olá, bom d"
type textarea "x"
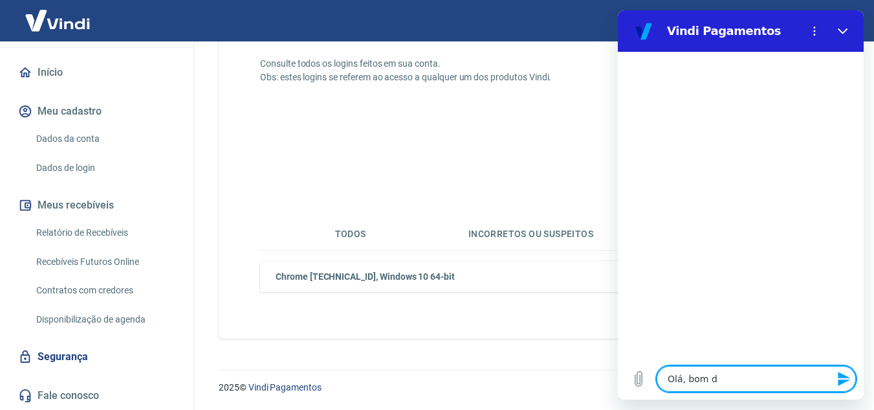
type textarea "Olá, bom di"
type textarea "x"
type textarea "Olá, bom dia"
type textarea "x"
type textarea "Olá, bom dia"
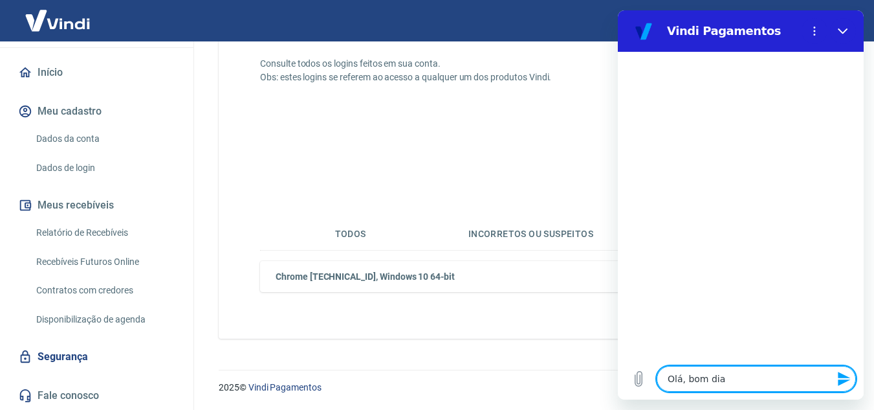
type textarea "x"
type textarea "Olá, bom dia"
type textarea "x"
type textarea "Olá, bom dia P"
type textarea "x"
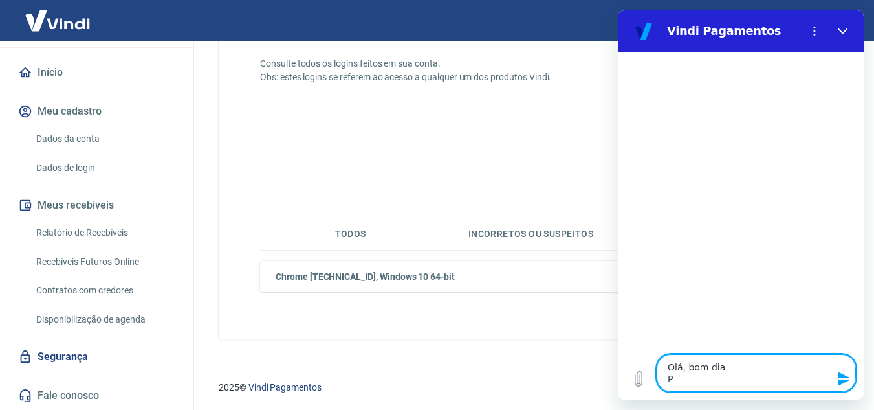
type textarea "Olá, bom dia Pr"
type textarea "x"
type textarea "Olá, bom dia Pre"
type textarea "x"
type textarea "Olá, bom dia Prei"
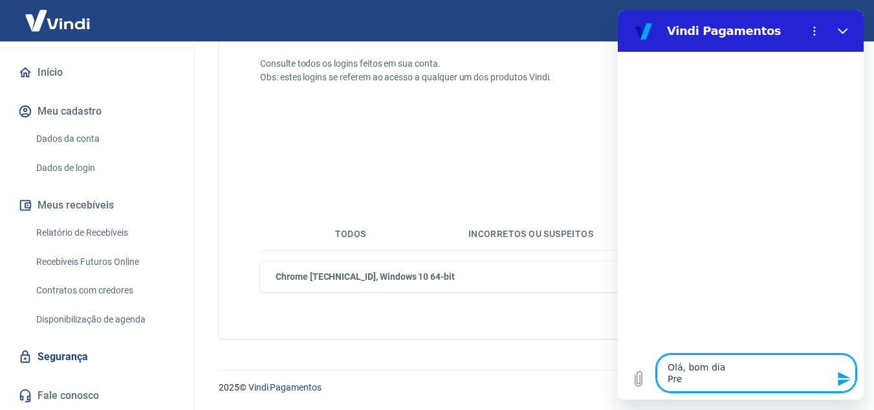
type textarea "x"
type textarea "Olá, bom dia Preic"
type textarea "x"
type textarea "Olá, bom dia Preici"
type textarea "x"
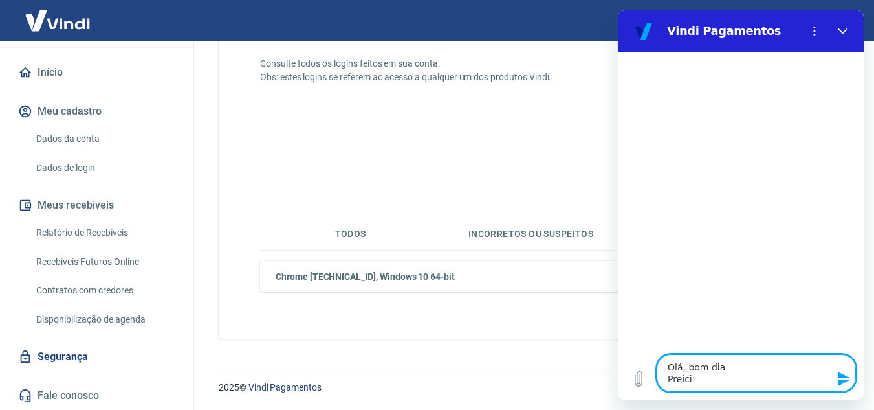
type textarea "Olá, bom dia Preic"
type textarea "x"
type textarea "Olá, bom dia Prei"
type textarea "x"
type textarea "Olá, bom dia Pre"
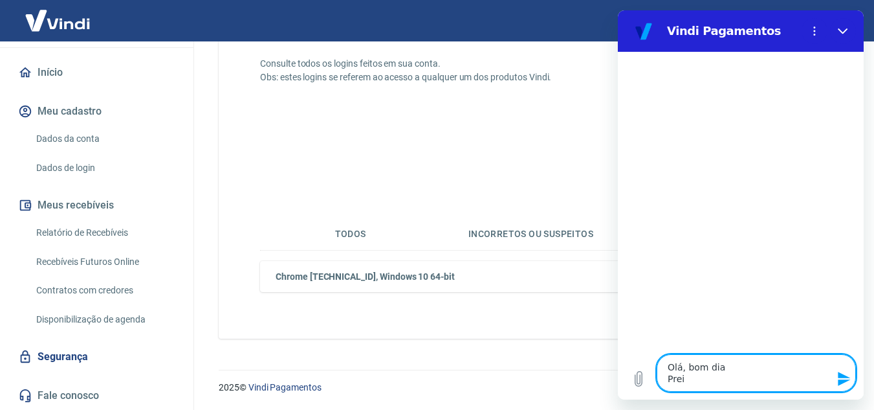
type textarea "x"
type textarea "Olá, bom dia Prec"
type textarea "x"
type textarea "Olá, bom dia Preci"
type textarea "x"
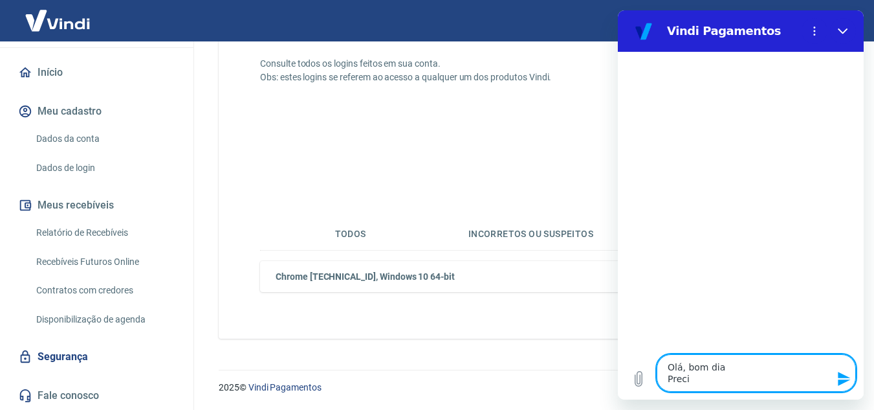
type textarea "Olá, bom dia Precis"
type textarea "x"
type textarea "Olá, bom dia Preciso"
type textarea "x"
type textarea "Olá, bom dia Preciso"
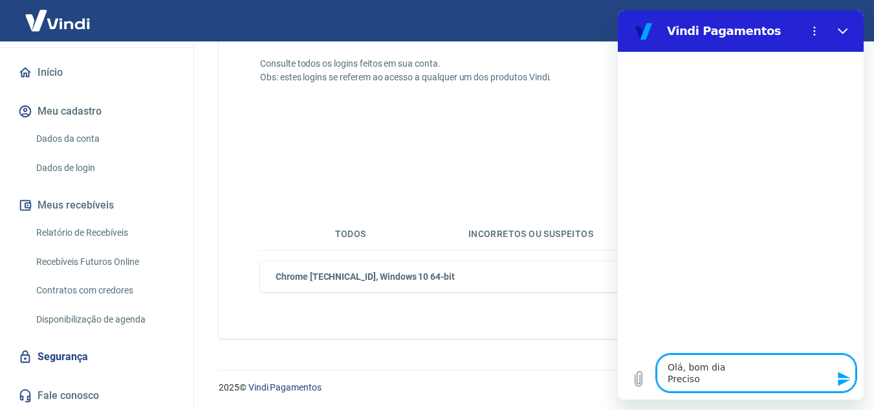
type textarea "x"
type textarea "Olá, bom dia Preciso t"
type textarea "x"
type textarea "Olá, bom dia Preciso tr"
type textarea "x"
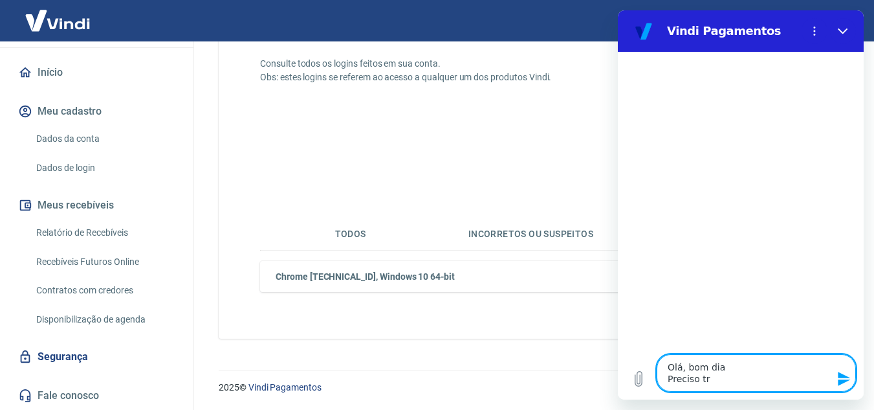
type textarea "Olá, bom dia Preciso tro"
type textarea "x"
type textarea "Olá, bom dia Preciso troc"
type textarea "x"
type textarea "Olá, bom dia Preciso troca"
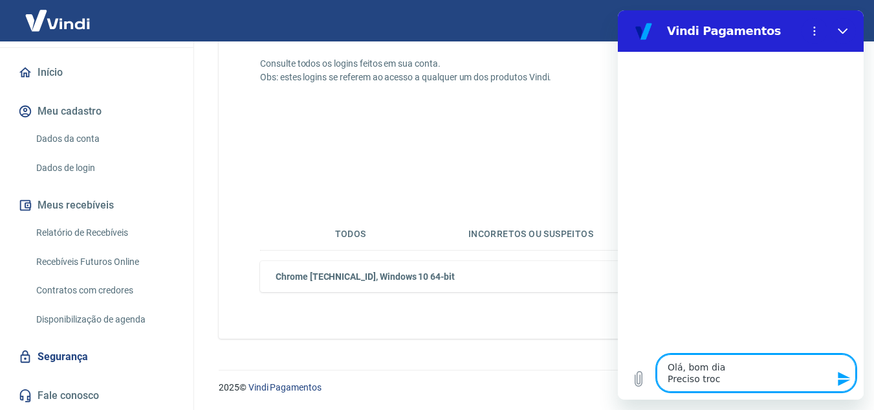
type textarea "x"
type textarea "Olá, bom dia Preciso troca"
type textarea "x"
type textarea "Olá, bom dia Preciso troca m"
type textarea "x"
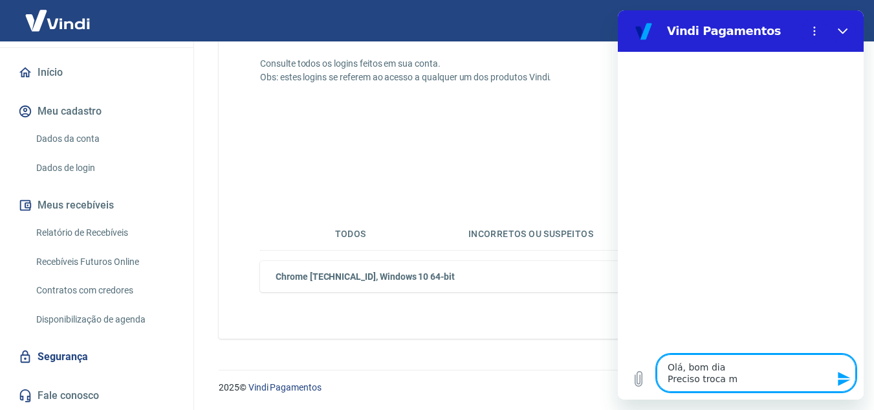
type textarea "Olá, bom dia Preciso troca me"
type textarea "x"
type textarea "Olá, bom dia Preciso troca meu"
type textarea "x"
type textarea "Olá, bom dia Preciso troca meu"
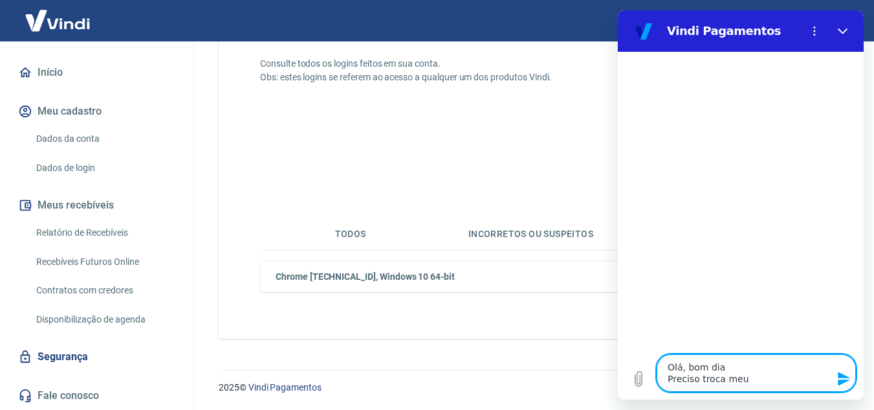
type textarea "x"
type textarea "Olá, bom dia Preciso troca meu e"
type textarea "x"
type textarea "Olá, bom dia Preciso troca meu em"
type textarea "x"
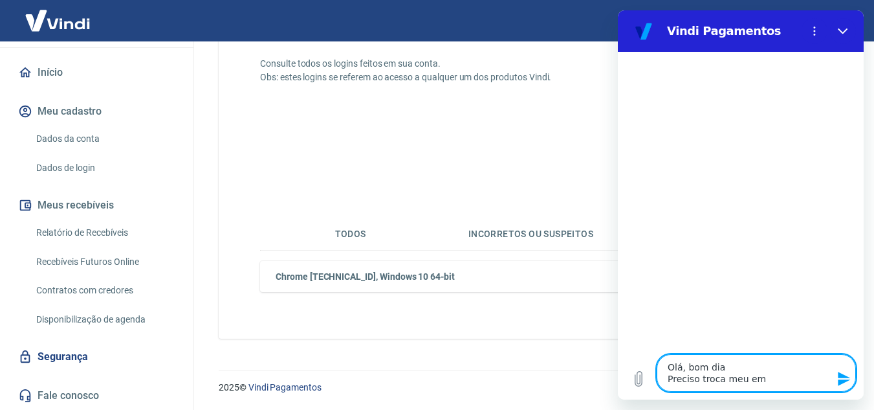
type textarea "Olá, bom dia Preciso troca meu ema"
type textarea "x"
type textarea "Olá, bom dia Preciso troca meu emai"
type textarea "x"
type textarea "Olá, bom dia Preciso troca meu email"
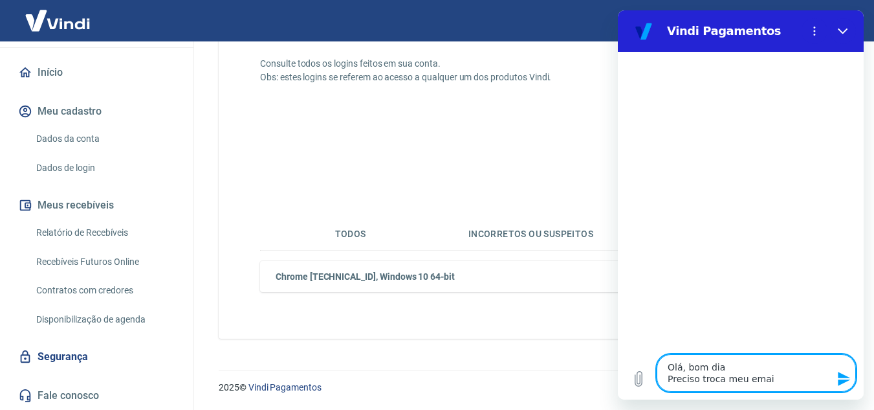
type textarea "x"
type textarea "Olá, bom dia Preciso troca meu email"
type textarea "x"
type textarea "Olá, bom dia Preciso troca meu email d"
type textarea "x"
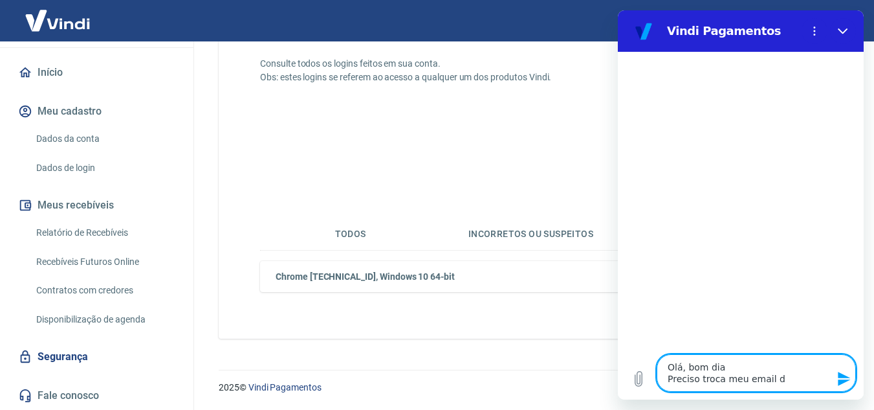
type textarea "Olá, bom dia Preciso troca meu email de"
type textarea "x"
type textarea "Olá, bom dia Preciso troca meu email de"
type textarea "x"
type textarea "Olá, bom dia Preciso troca meu email de a"
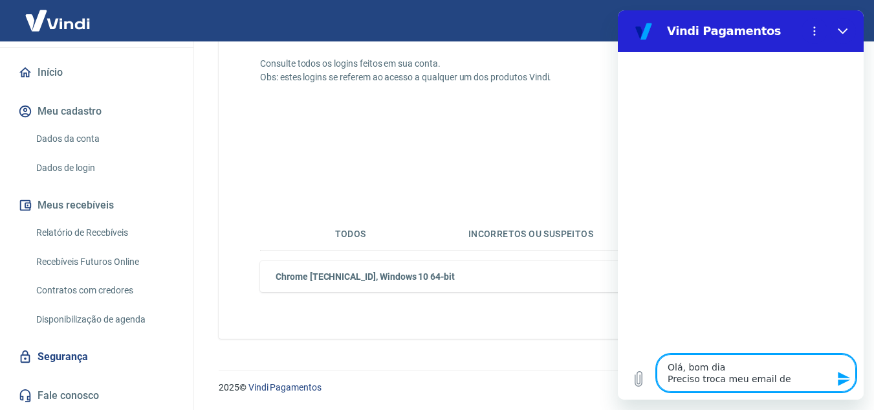
type textarea "x"
type textarea "Olá, bom dia Preciso troca meu email de ac"
type textarea "x"
type textarea "Olá, bom dia Preciso troca meu email de ace"
type textarea "x"
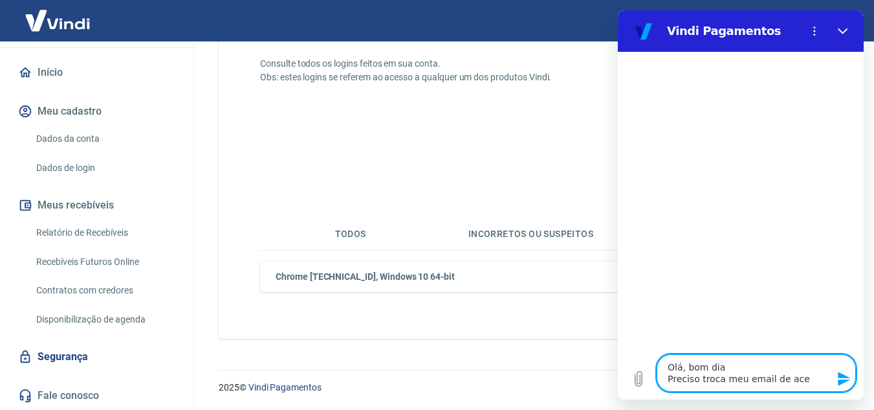
type textarea "Olá, bom dia Preciso troca meu email de aces"
type textarea "x"
type textarea "Olá, bom dia Preciso troca meu email de acess"
type textarea "x"
type textarea "Olá, bom dia Preciso troca meu email de acesso"
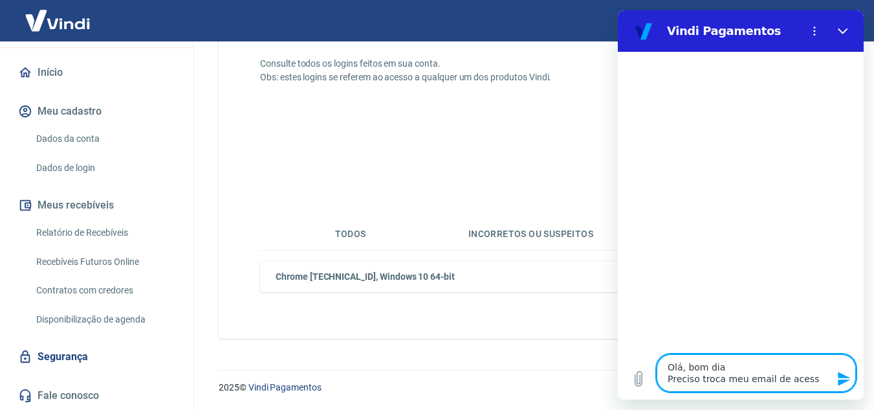
type textarea "x"
type textarea "Olá, bom dia Preciso troca meu email de acesso"
type textarea "x"
type textarea "Olá, bom dia Preciso troca meu email de acesso e"
type textarea "x"
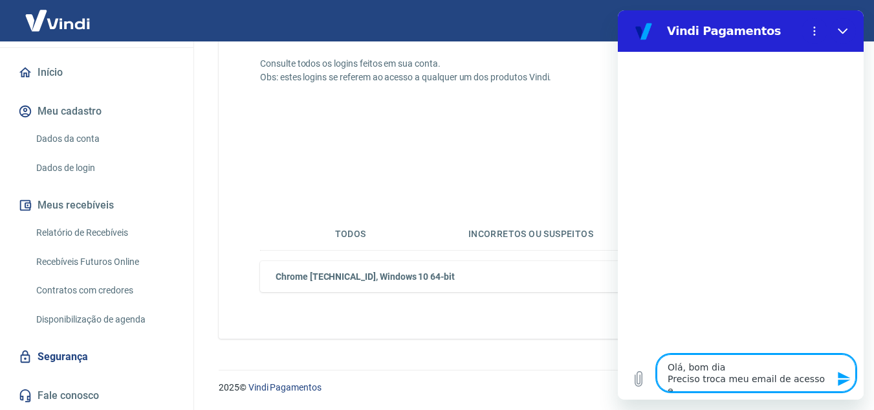
type textarea "Olá, bom dia Preciso troca meu email de acesso e"
type textarea "x"
type textarea "Olá, bom dia Preciso troca meu email de acesso e n"
type textarea "x"
type textarea "Olá, bom dia Preciso troca meu email de acesso e nã"
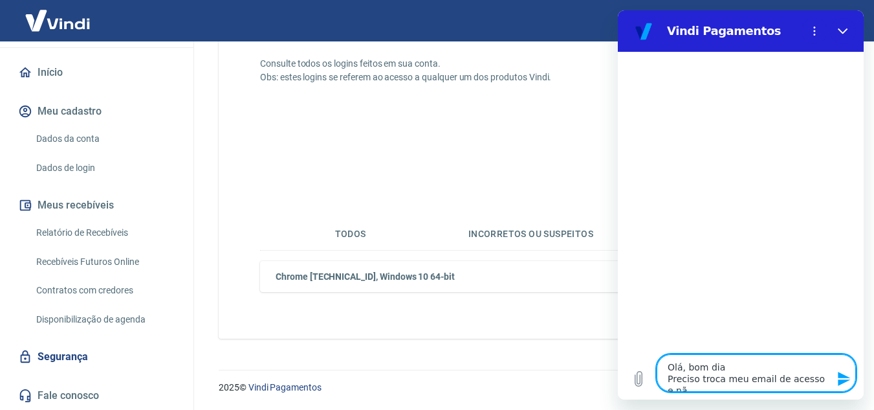
type textarea "x"
type textarea "Olá, bom dia Preciso troca meu email de acesso e não"
type textarea "x"
type textarea "Olá, bom dia Preciso troca meu email de acesso e não"
type textarea "x"
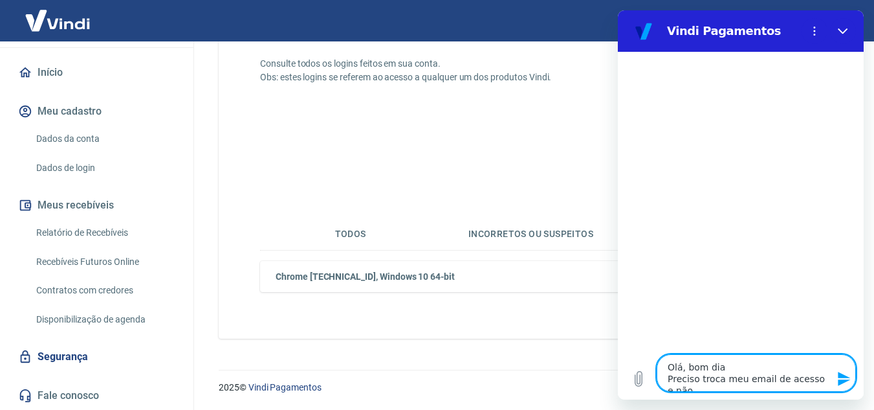
type textarea "Olá, bom dia Preciso troca meu email de acesso e não e"
type textarea "x"
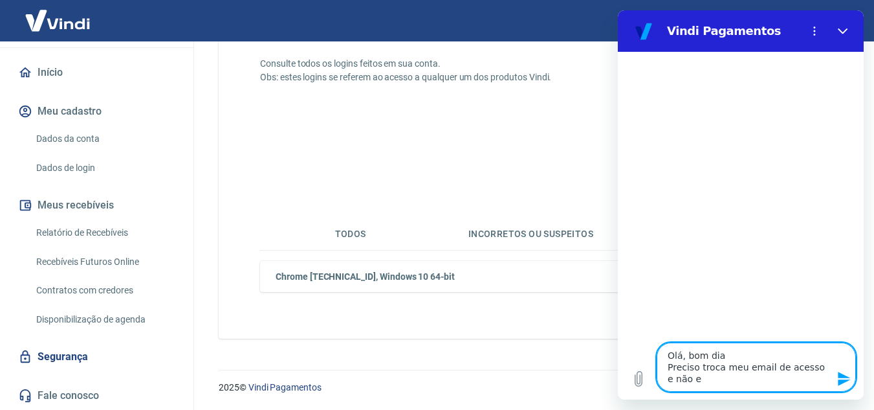
type textarea "Olá, bom dia Preciso troca meu email de acesso e não es"
type textarea "x"
type textarea "Olá, bom dia Preciso troca meu email de acesso e não est"
type textarea "x"
type textarea "Olá, bom dia Preciso troca meu email de acesso e não esto"
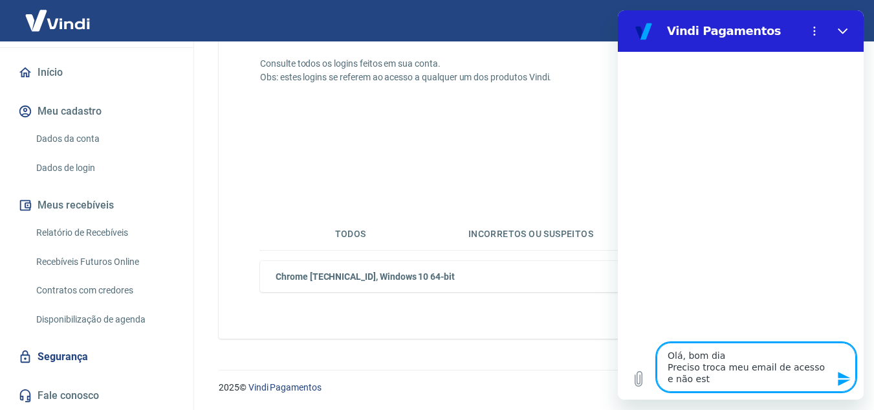
type textarea "x"
type textarea "Olá, bom dia Preciso troca meu email de acesso e não estou"
type textarea "x"
type textarea "Olá, bom dia Preciso troca meu email de acesso e não estou"
type textarea "x"
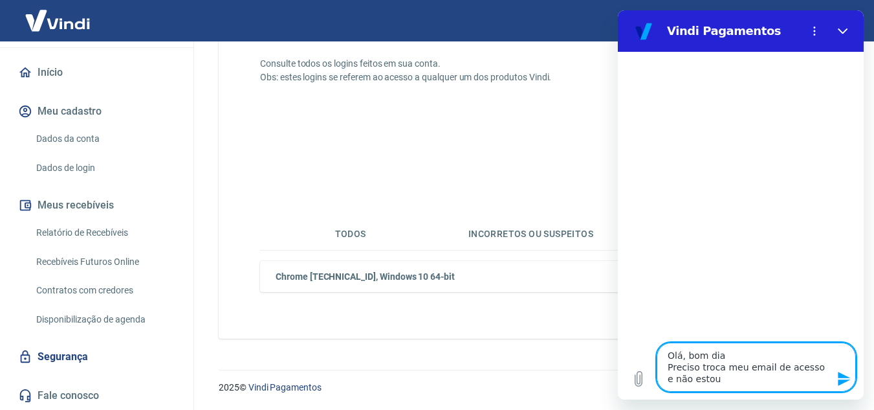
type textarea "Olá, bom dia Preciso troca meu email de acesso e não estou c"
type textarea "x"
type textarea "Olá, bom dia Preciso troca meu email de acesso e não estou co"
type textarea "x"
type textarea "Olá, bom dia Preciso troca meu email de acesso e não estou con"
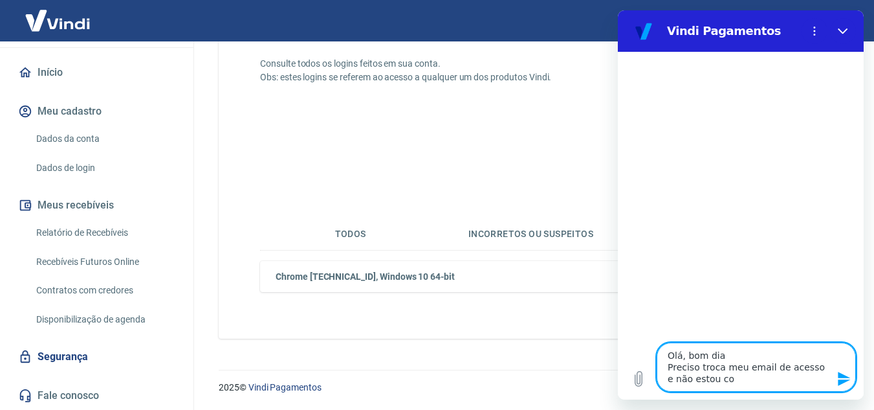
type textarea "x"
type textarea "Olá, bom dia Preciso troca meu email de acesso e não estou cons"
type textarea "x"
type textarea "Olá, bom dia Preciso troca meu email de acesso e não estou conse"
type textarea "x"
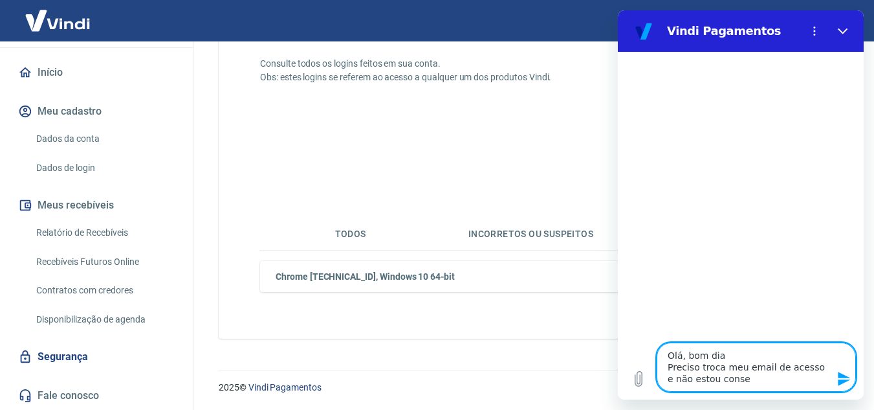
type textarea "Olá, bom dia Preciso troca meu email de acesso e não estou conseg"
type textarea "x"
type textarea "Olá, bom dia Preciso troca meu email de acesso e não estou consegu"
type textarea "x"
type textarea "Olá, bom dia Preciso troca meu email de acesso e não estou consegui"
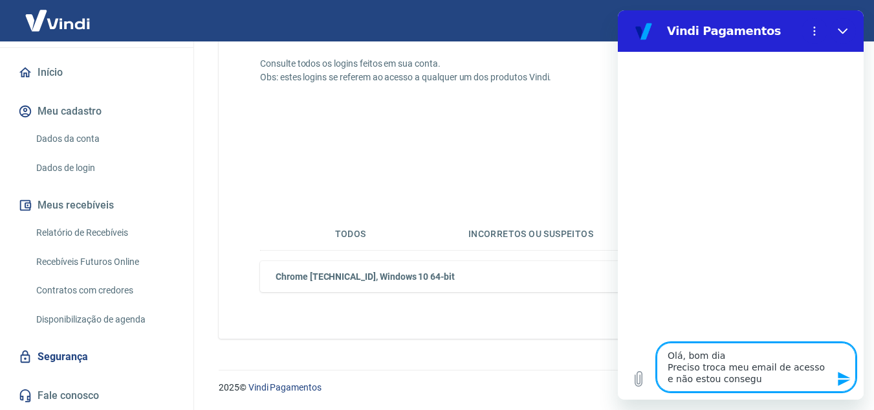
type textarea "x"
type textarea "Olá, bom dia Preciso troca meu email de acesso e não estou conseguin"
type textarea "x"
type textarea "Olá, bom dia Preciso troca meu email de acesso e não estou conseguind"
type textarea "x"
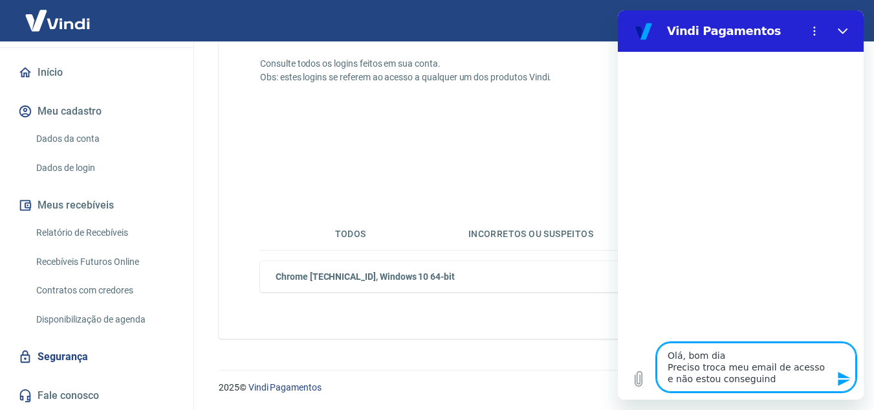
type textarea "Olá, bom dia Preciso troca meu email de acesso e não estou conseguindo"
type textarea "x"
type textarea "Olá, bom dia Preciso troca meu email de acesso e não estou conseguindo"
type textarea "x"
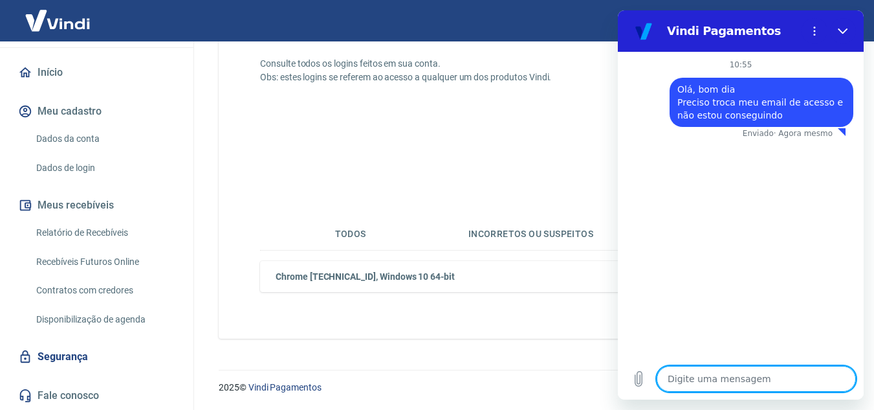
type textarea "x"
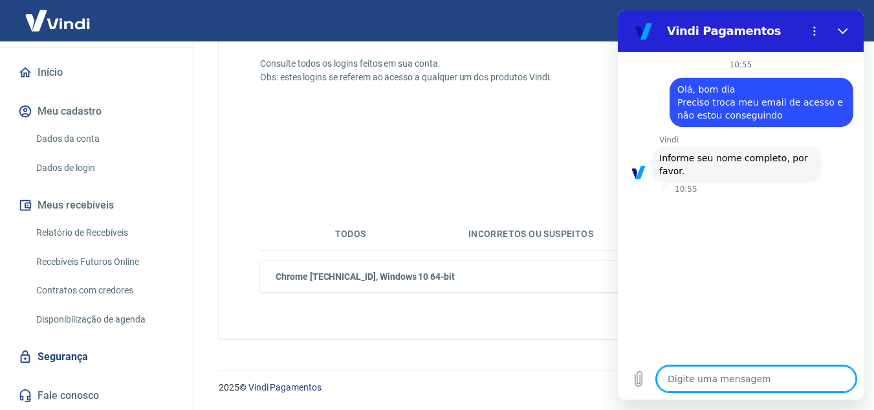
type textarea "M"
type textarea "x"
type textarea "Ma"
type textarea "x"
type textarea "Mar"
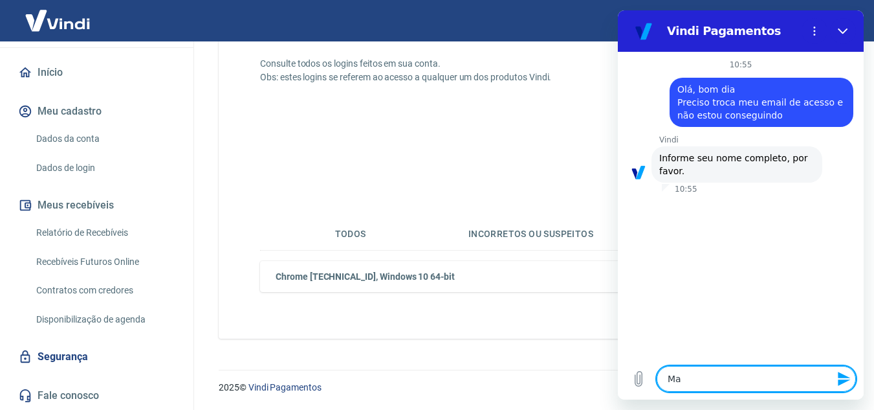
type textarea "x"
type textarea "Mari"
type textarea "x"
type textarea "Maria"
type textarea "x"
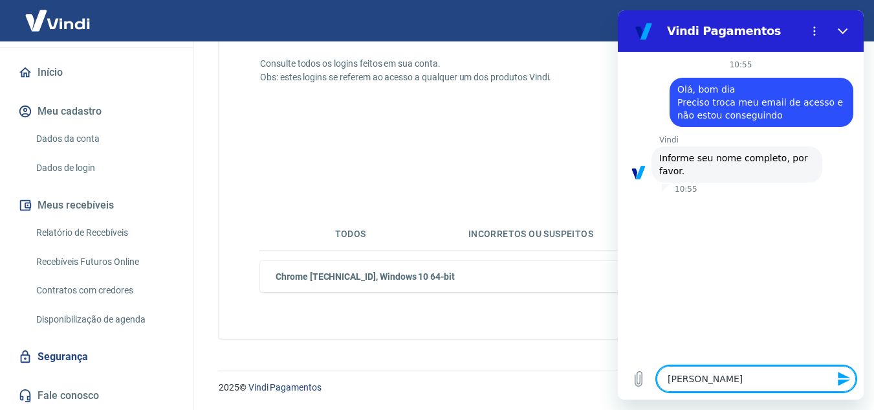
type textarea "Maria"
type textarea "x"
type textarea "Maria c"
type textarea "x"
type textarea "Maria cl"
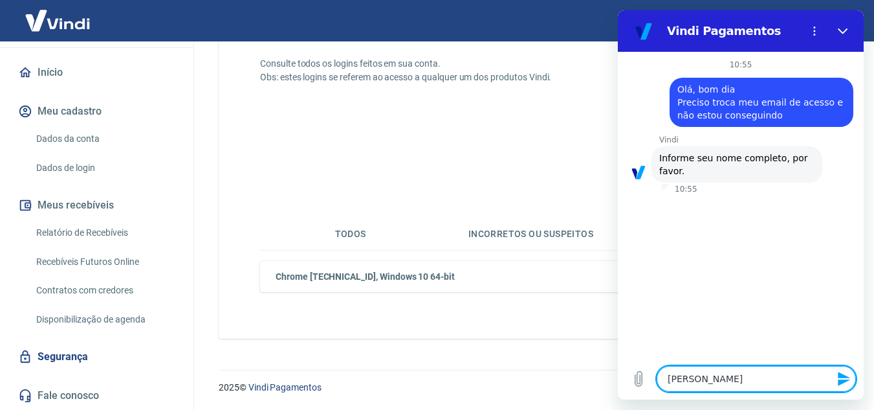
type textarea "x"
type textarea "Maria cla"
type textarea "x"
type textarea "Maria clar"
type textarea "x"
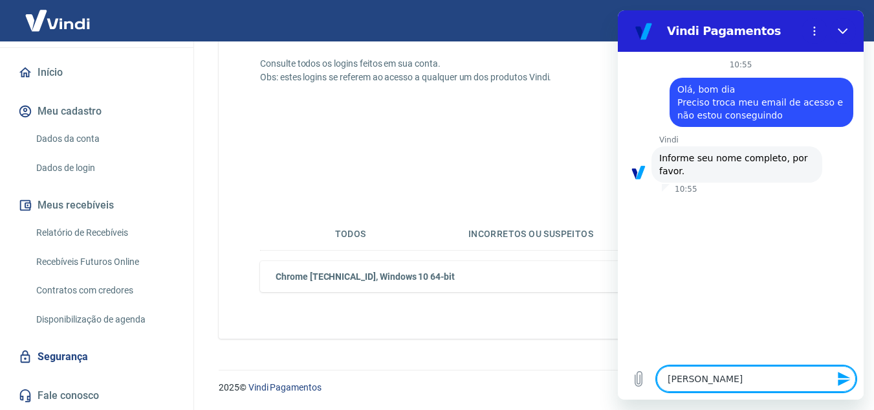
type textarea "Maria clari"
type textarea "x"
type textarea "Maria claris"
type textarea "x"
type textarea "Maria clariss"
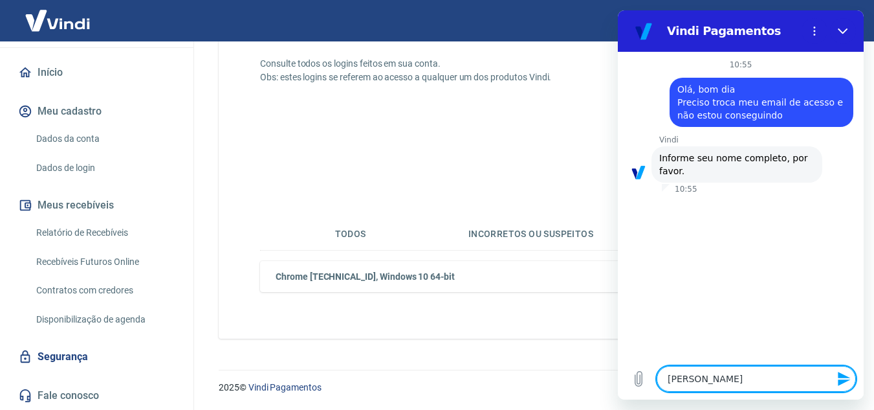
type textarea "x"
type textarea "Maria clarissa"
type textarea "x"
type textarea "Maria clarissa"
type textarea "x"
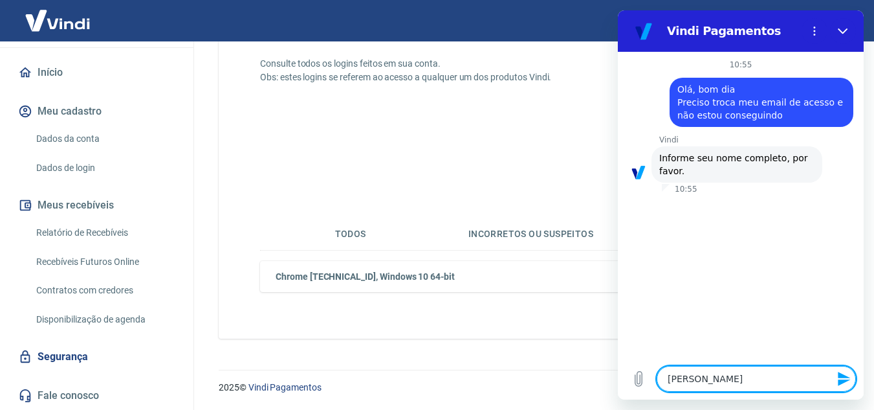
type textarea "Maria clarissa f"
type textarea "x"
type textarea "Maria clarissa fe"
type textarea "x"
type textarea "Maria clarissa fer"
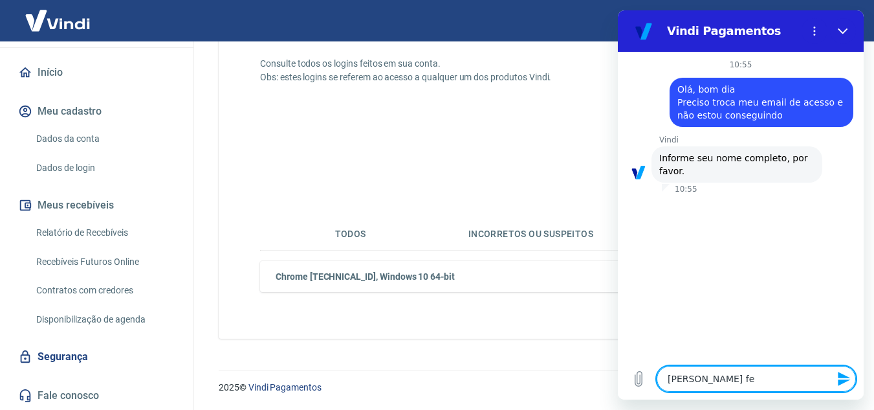
type textarea "x"
type textarea "Maria clarissa ferr"
type textarea "x"
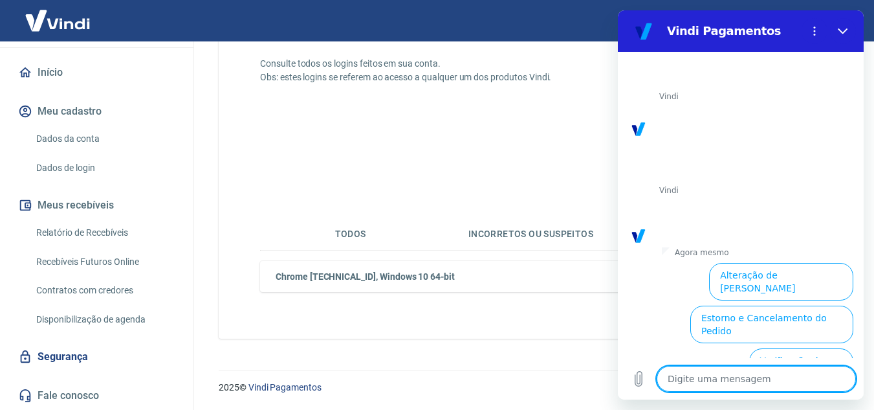
scroll to position [355, 0]
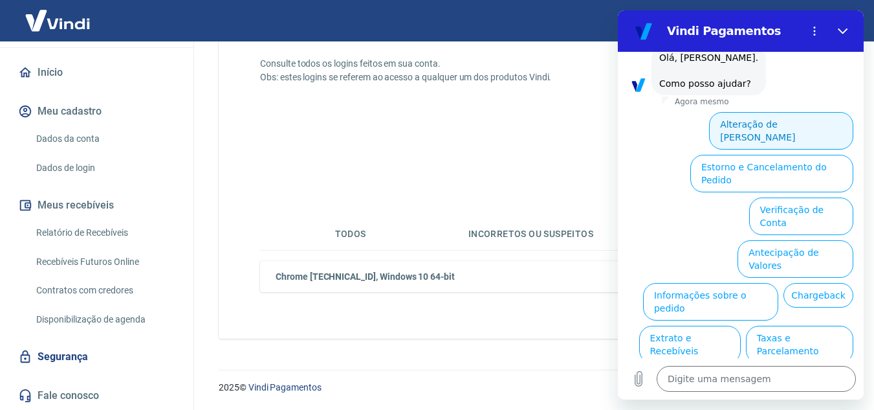
click at [739, 112] on button "Alteração de Dados Cadastrais" at bounding box center [781, 131] width 144 height 38
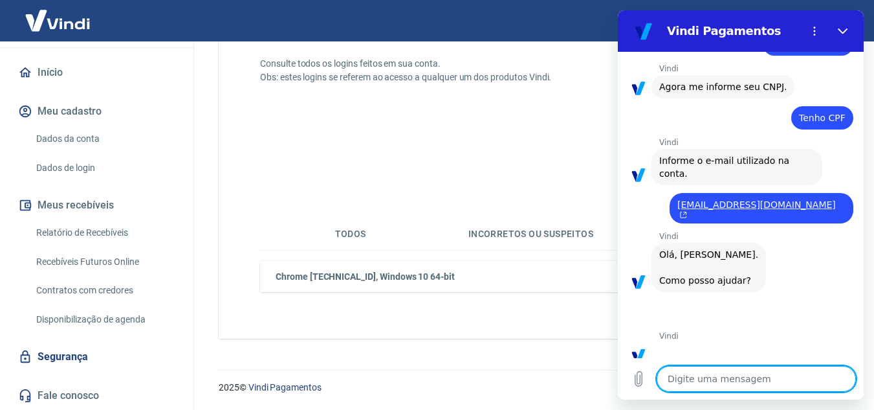
scroll to position [309, 0]
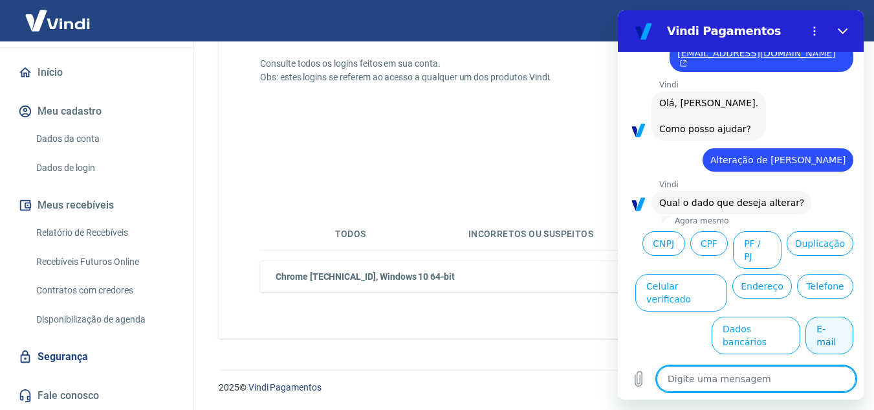
click at [811, 316] on button "E-mail" at bounding box center [830, 335] width 48 height 38
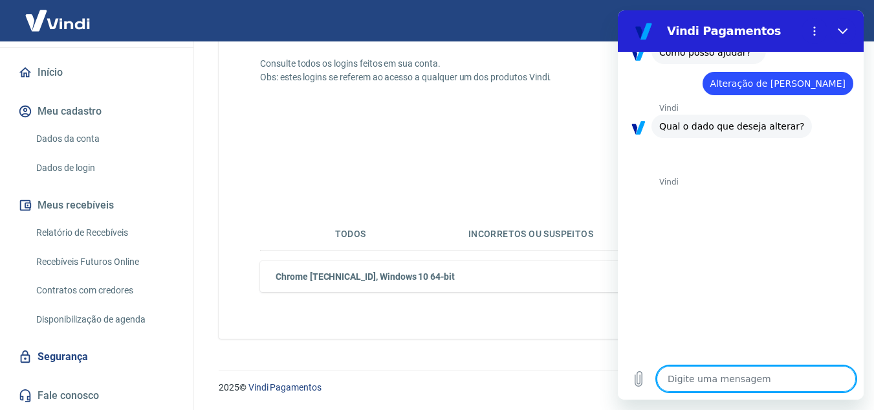
scroll to position [418, 0]
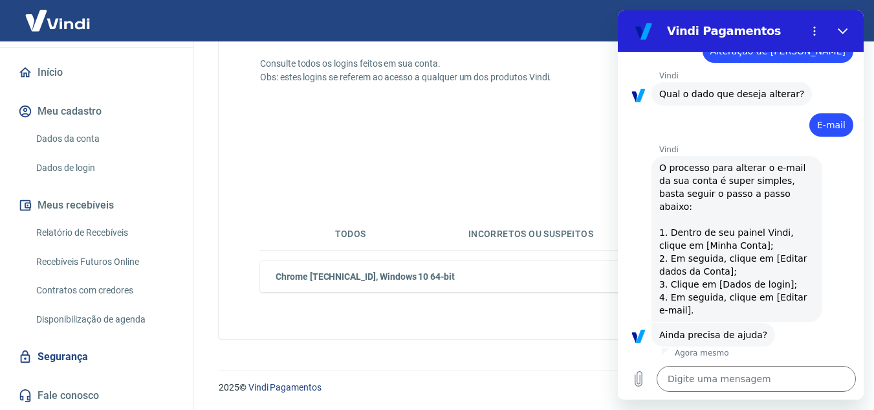
click at [814, 363] on button "Não" at bounding box center [833, 375] width 39 height 25
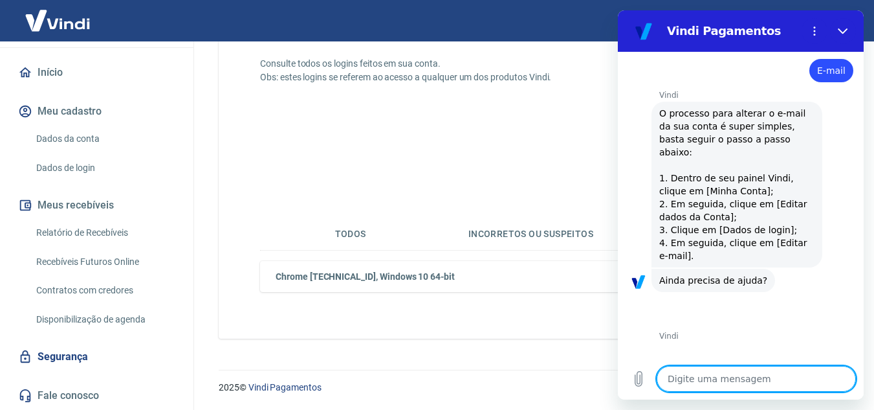
scroll to position [535, 0]
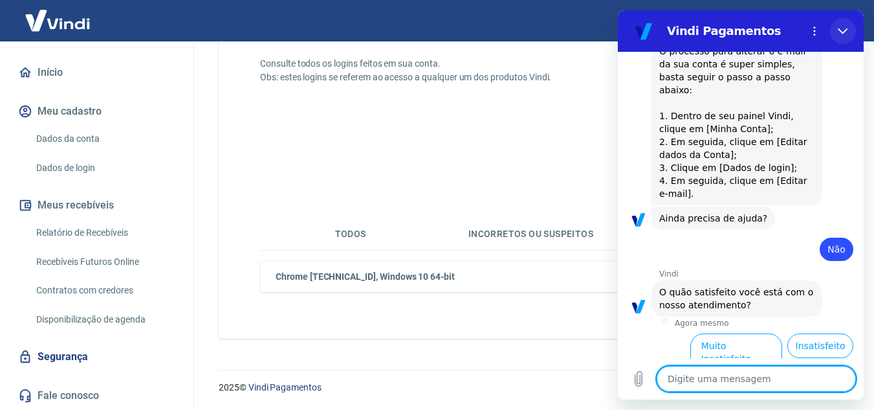
click at [848, 32] on icon "Fechar" at bounding box center [843, 31] width 10 height 10
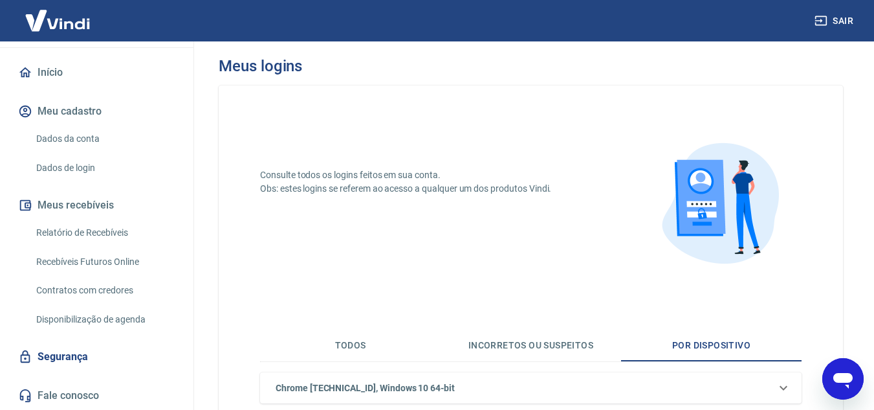
scroll to position [0, 0]
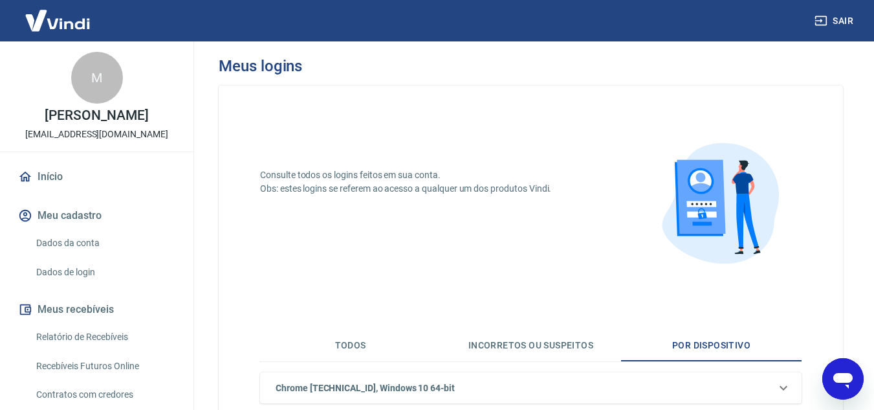
click at [100, 141] on p "[EMAIL_ADDRESS][DOMAIN_NAME]" at bounding box center [96, 134] width 143 height 14
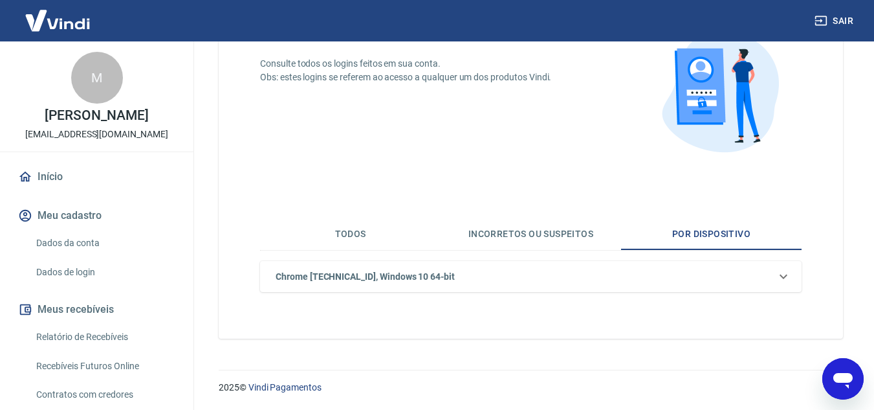
click at [89, 256] on link "Dados da conta" at bounding box center [104, 243] width 147 height 27
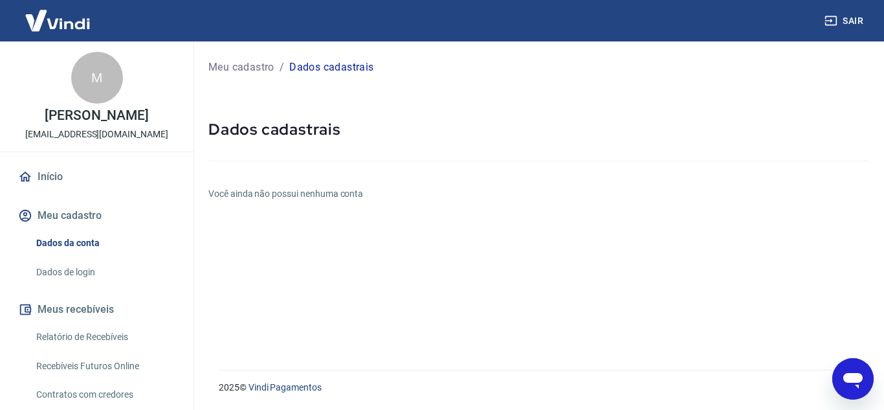
click at [82, 229] on button "Meu cadastro" at bounding box center [97, 215] width 162 height 28
click at [50, 280] on link "Dados de login" at bounding box center [104, 272] width 147 height 27
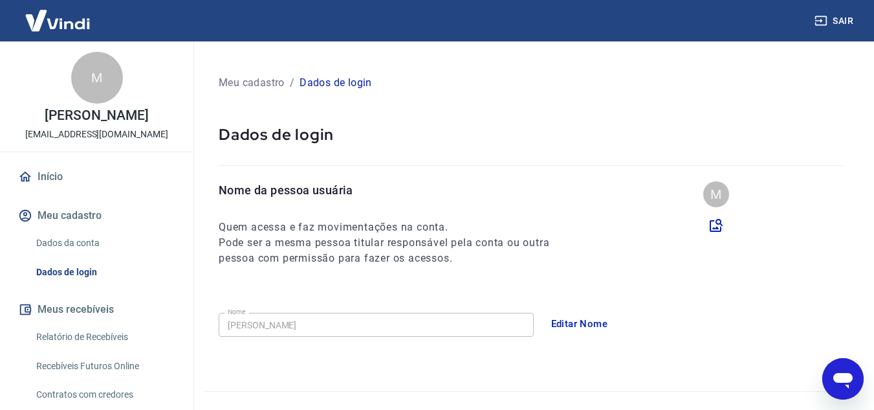
click at [50, 280] on link "Dados de login" at bounding box center [104, 272] width 147 height 27
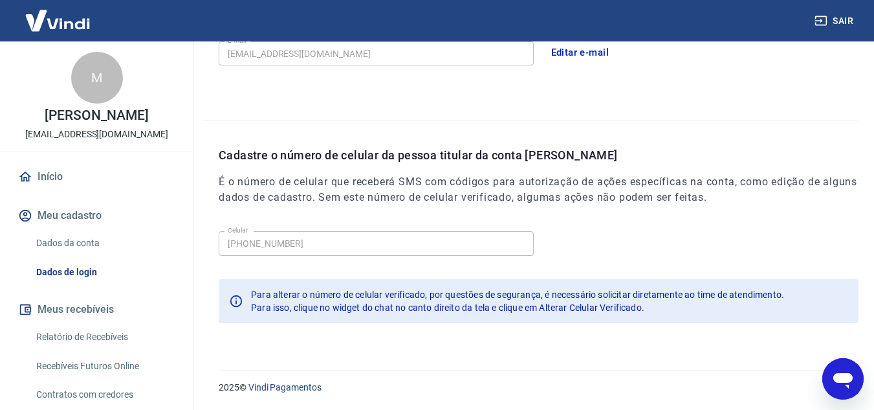
scroll to position [269, 0]
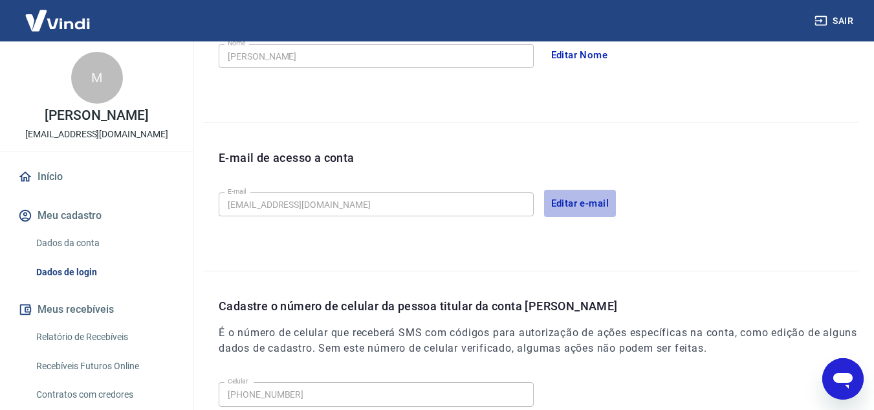
click at [562, 201] on button "Editar e-mail" at bounding box center [580, 203] width 72 height 27
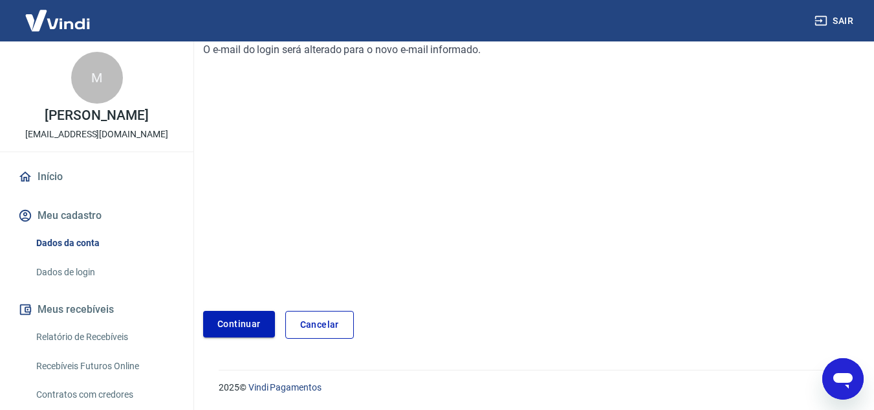
click at [236, 321] on link "Continuar" at bounding box center [239, 324] width 72 height 27
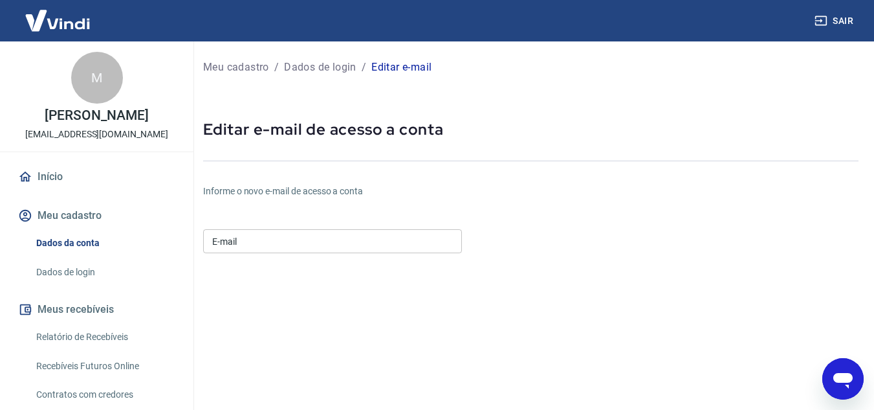
drag, startPoint x: 326, startPoint y: 237, endPoint x: 338, endPoint y: 230, distance: 13.7
click at [333, 234] on input "E-mail" at bounding box center [332, 241] width 259 height 24
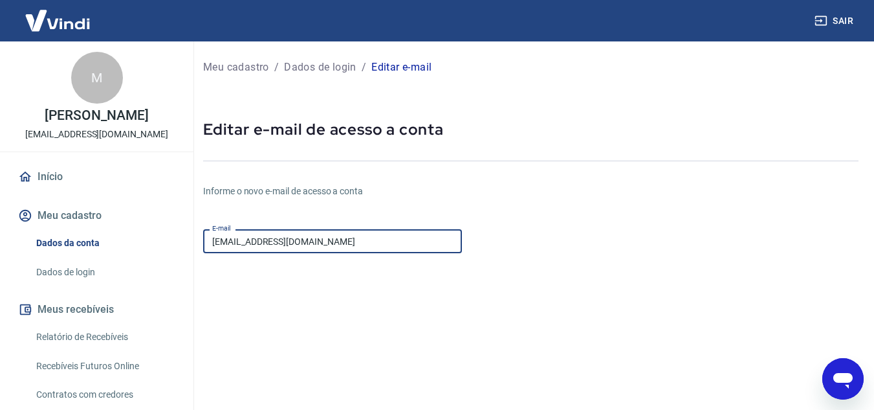
scroll to position [225, 0]
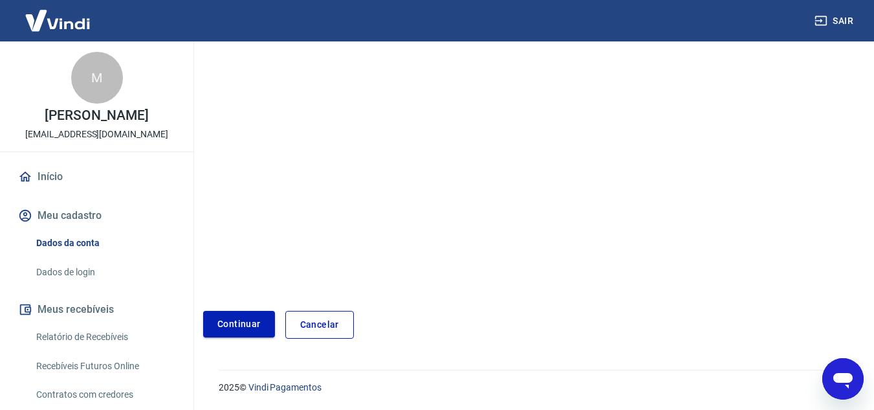
click at [224, 329] on button "Continuar" at bounding box center [239, 324] width 72 height 27
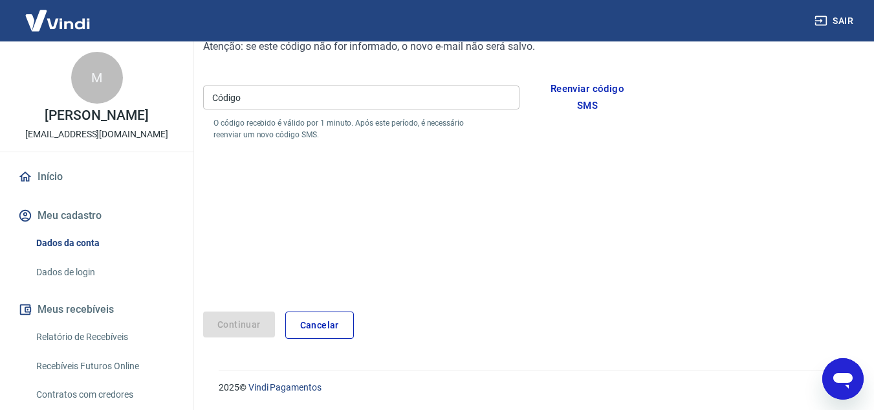
scroll to position [36, 0]
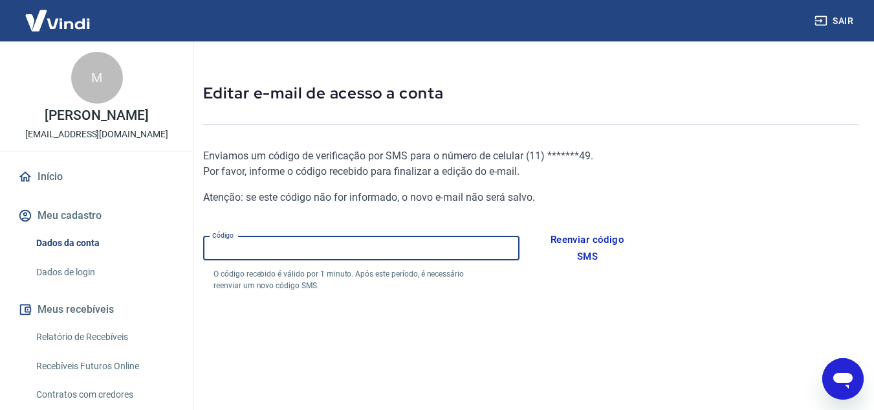
click at [290, 242] on input "Código" at bounding box center [361, 248] width 316 height 24
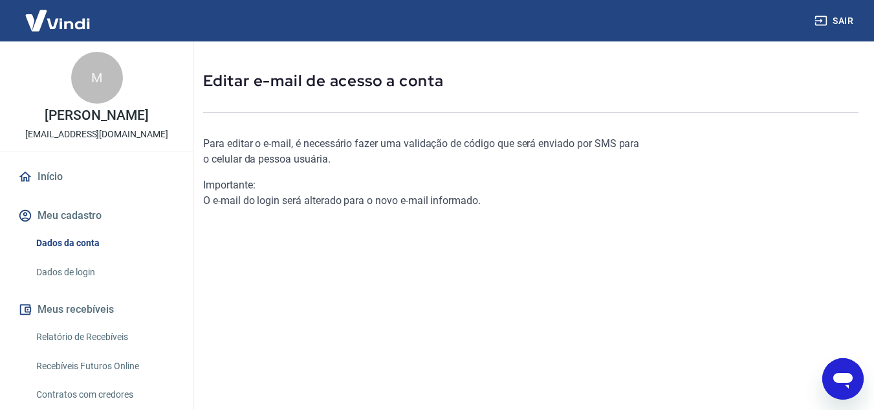
scroll to position [199, 0]
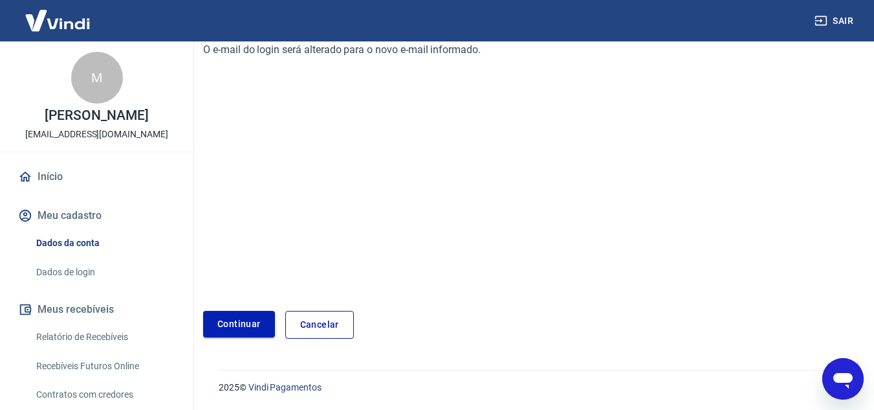
click at [241, 332] on link "Continuar" at bounding box center [239, 324] width 72 height 27
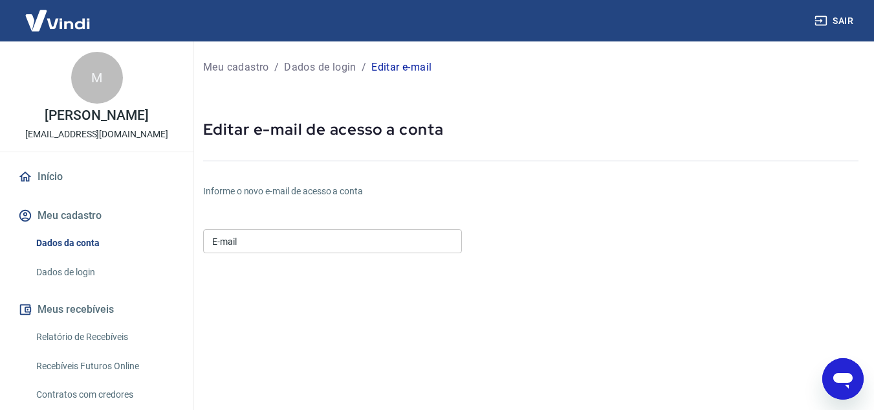
click at [850, 22] on button "Sair" at bounding box center [835, 21] width 47 height 24
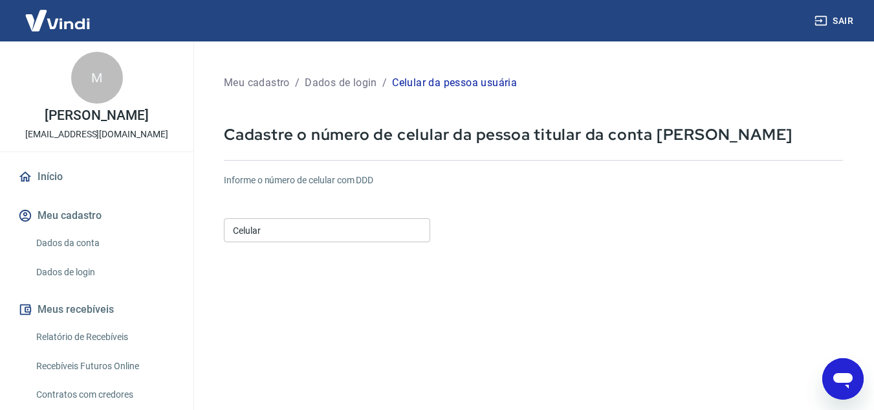
click at [47, 186] on link "Início" at bounding box center [97, 176] width 162 height 28
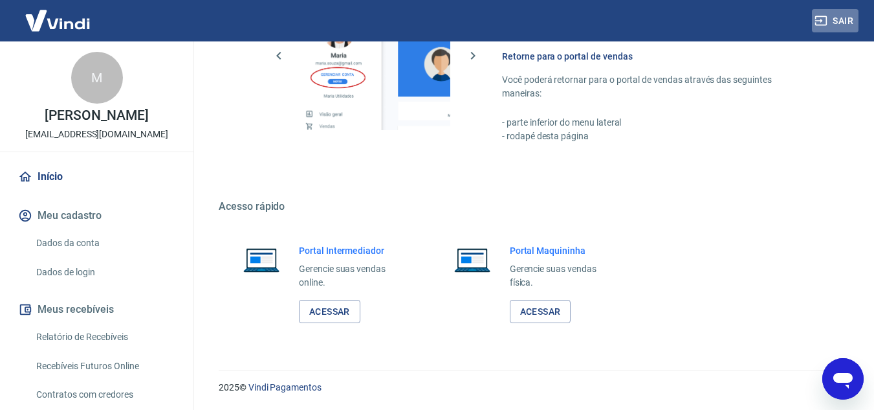
click at [833, 25] on button "Sair" at bounding box center [835, 21] width 47 height 24
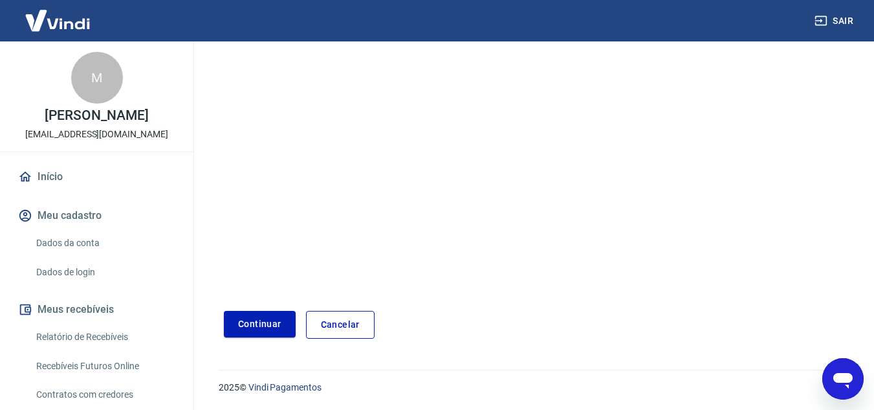
click at [840, 19] on button "Sair" at bounding box center [835, 21] width 47 height 24
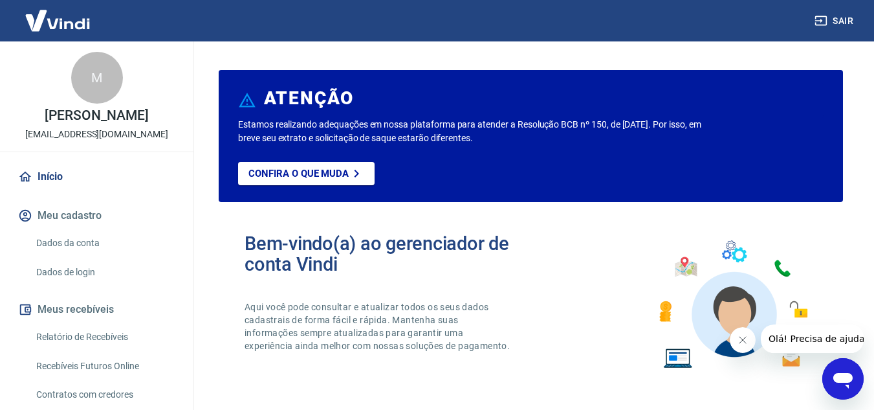
scroll to position [118, 0]
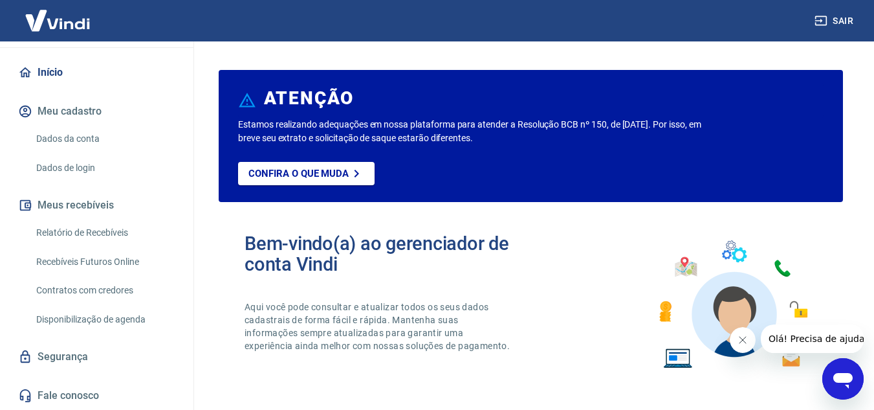
click at [73, 144] on link "Dados da conta" at bounding box center [104, 139] width 147 height 27
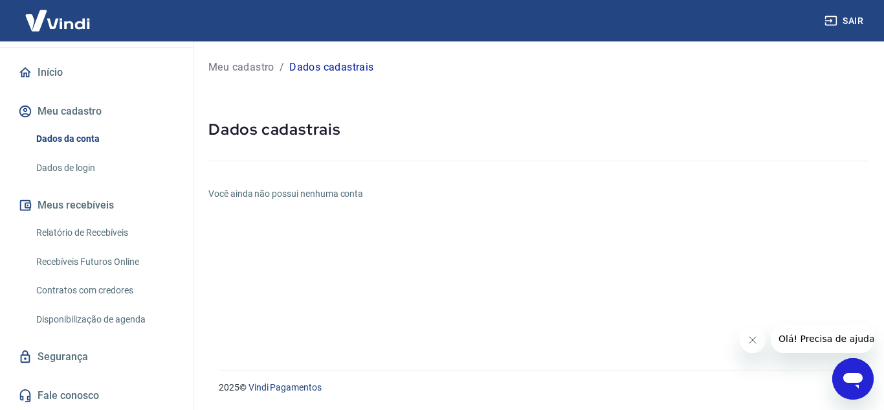
click at [72, 158] on link "Dados de login" at bounding box center [104, 168] width 147 height 27
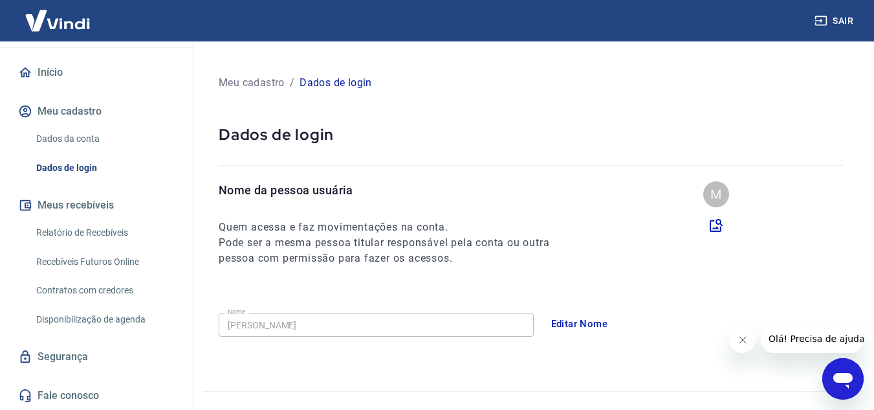
scroll to position [419, 0]
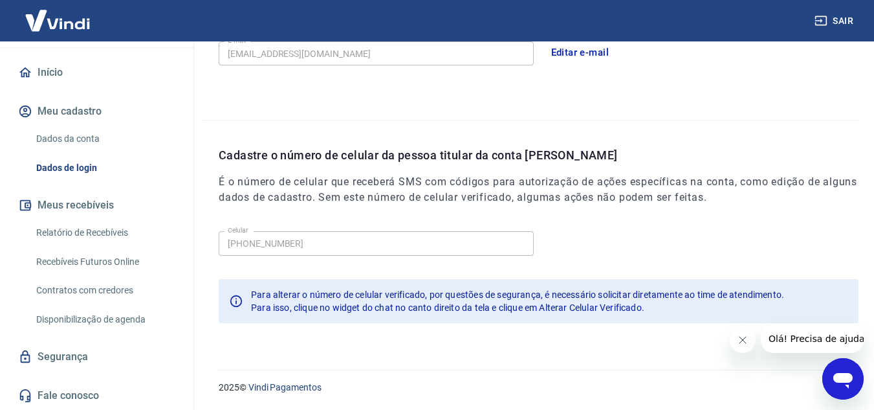
click at [75, 357] on link "Segurança" at bounding box center [97, 356] width 162 height 28
